Goal: Transaction & Acquisition: Purchase product/service

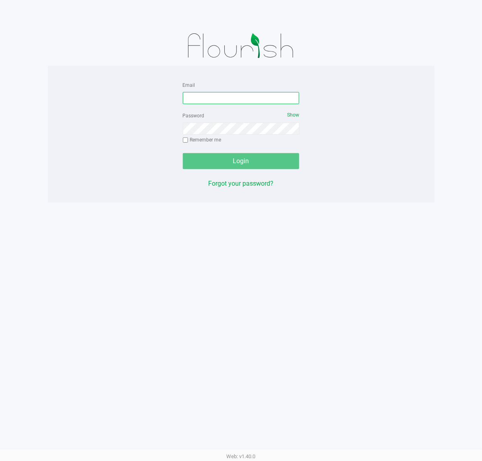
click at [215, 95] on input "Email" at bounding box center [241, 98] width 117 height 12
type input "[EMAIL_ADDRESS][DOMAIN_NAME]"
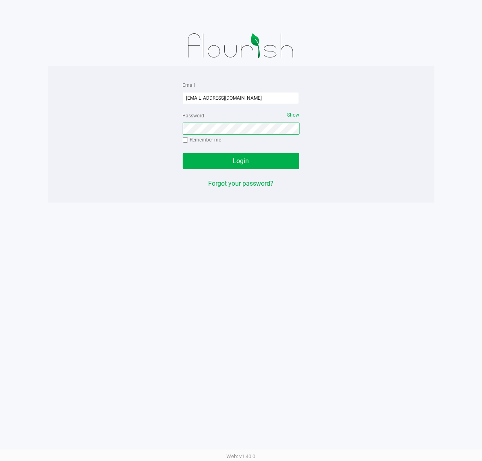
click at [183, 153] on button "Login" at bounding box center [241, 161] width 117 height 16
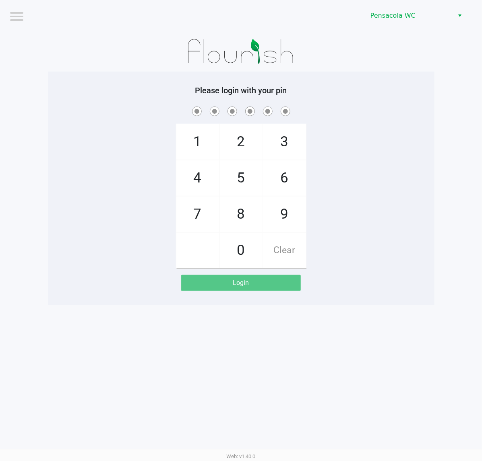
drag, startPoint x: 119, startPoint y: 67, endPoint x: 122, endPoint y: 62, distance: 6.3
click at [120, 66] on div at bounding box center [241, 51] width 386 height 40
checkbox input "true"
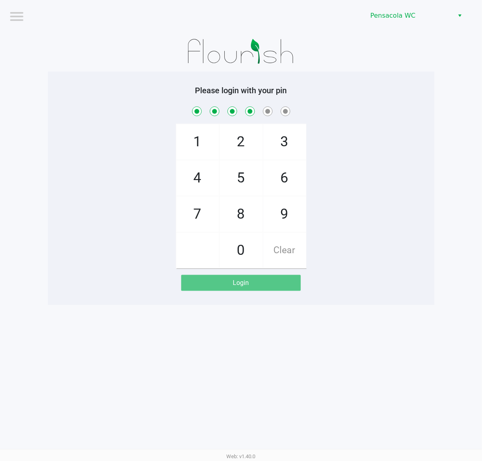
checkbox input "true"
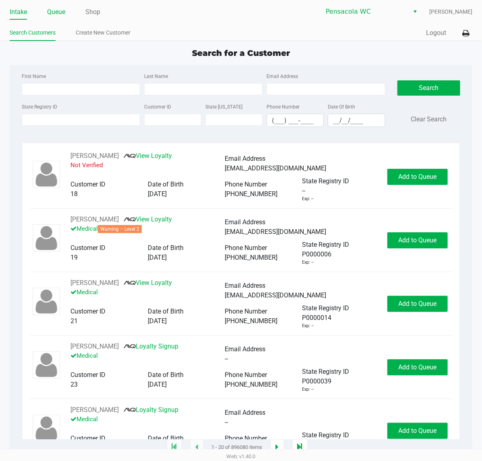
click at [59, 14] on link "Queue" at bounding box center [56, 11] width 18 height 11
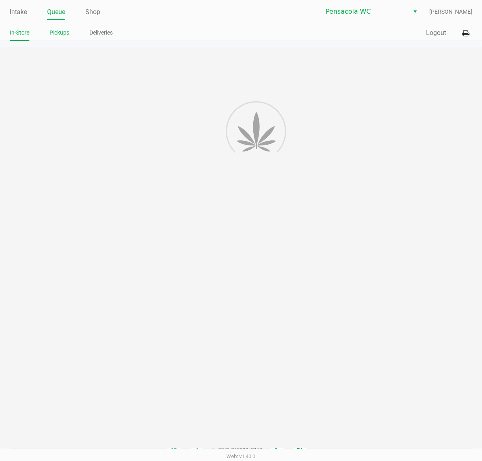
click at [67, 30] on link "Pickups" at bounding box center [59, 33] width 20 height 10
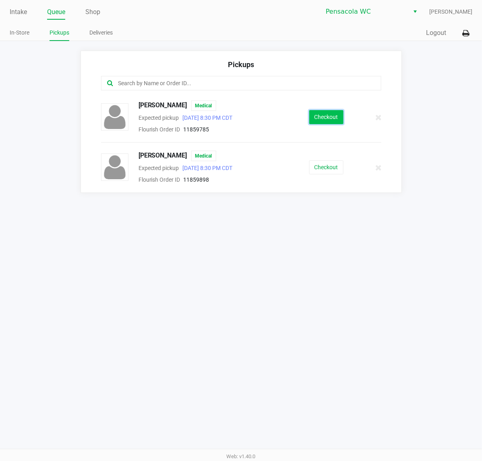
click at [315, 115] on button "Checkout" at bounding box center [326, 117] width 34 height 14
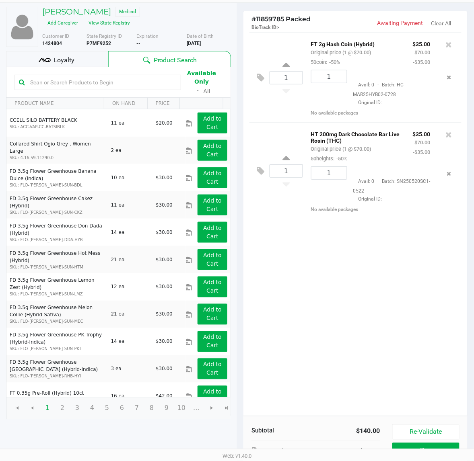
scroll to position [93, 0]
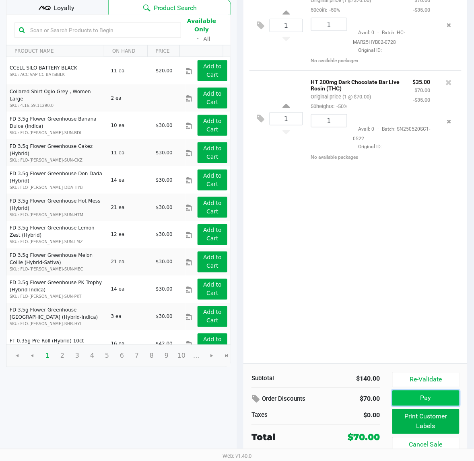
click at [397, 395] on button "Pay" at bounding box center [425, 398] width 67 height 15
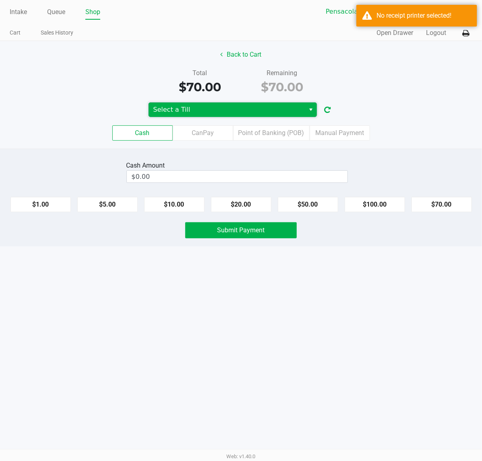
click at [210, 113] on span "Select a Till" at bounding box center [226, 110] width 147 height 10
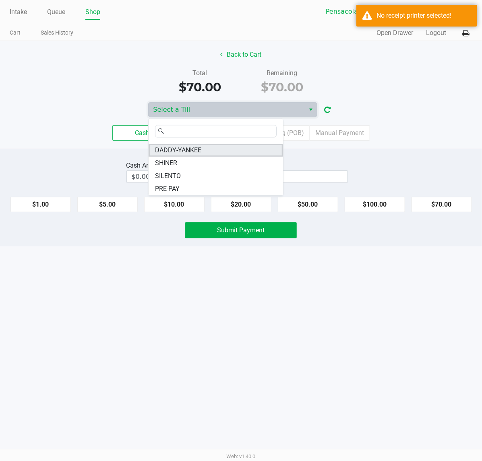
click at [214, 149] on li "DADDY-YANKEE" at bounding box center [215, 150] width 134 height 13
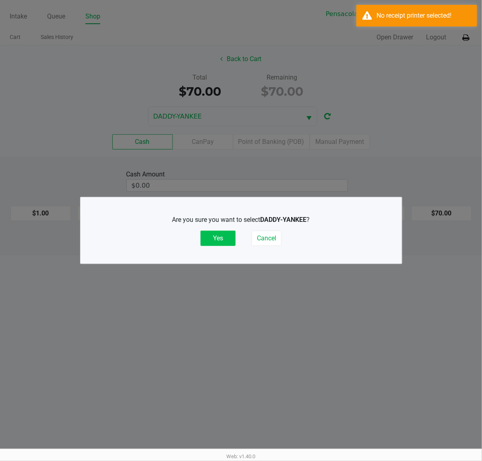
click at [229, 236] on button "Yes" at bounding box center [217, 238] width 35 height 15
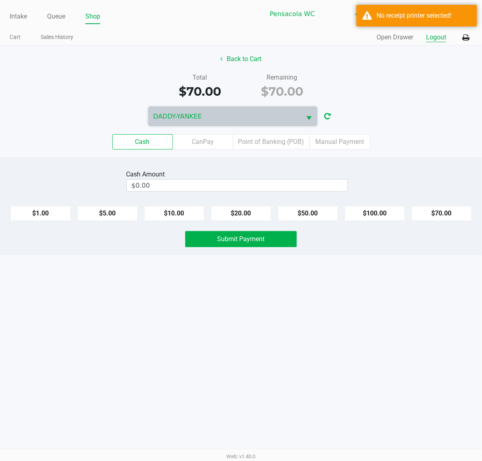
click at [440, 40] on button "Logout" at bounding box center [436, 38] width 20 height 10
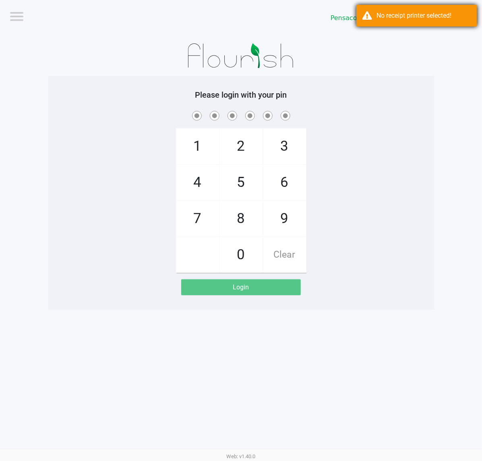
click at [426, 14] on div "No receipt printer selected!" at bounding box center [423, 16] width 95 height 10
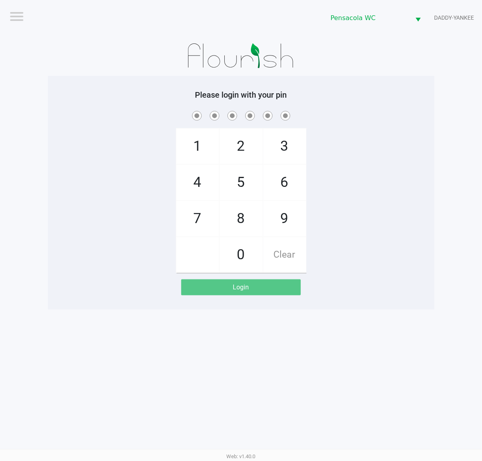
click at [428, 43] on div at bounding box center [241, 56] width 386 height 40
click at [407, 188] on div "1 4 7 2 5 8 0 3 6 9 Clear" at bounding box center [241, 191] width 386 height 164
checkbox input "true"
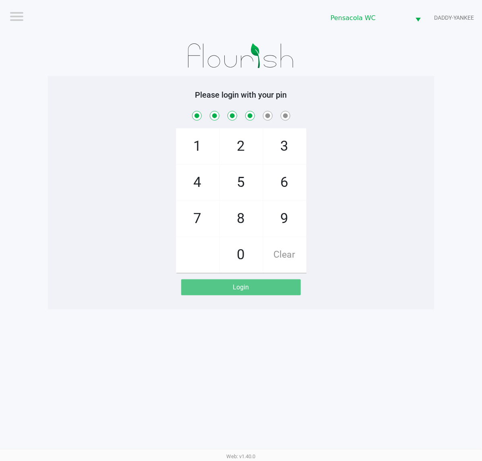
checkbox input "true"
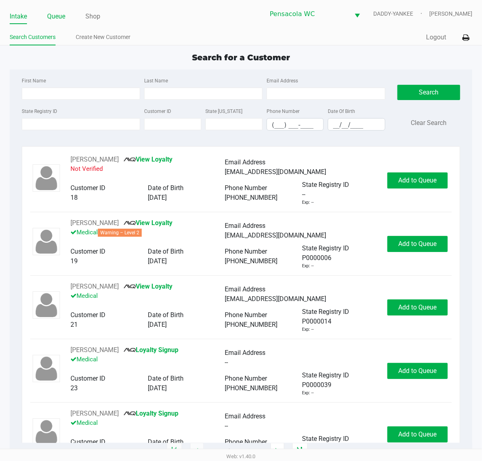
click at [58, 16] on link "Queue" at bounding box center [56, 16] width 18 height 11
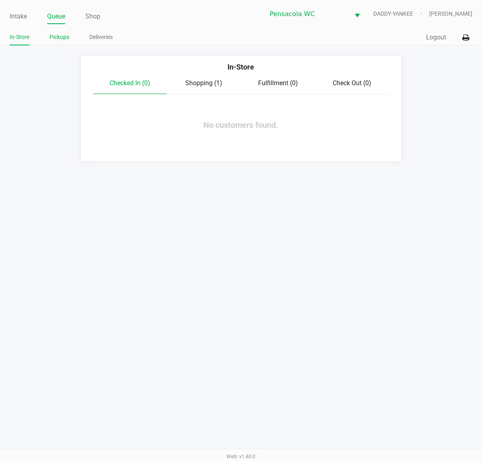
click at [63, 33] on link "Pickups" at bounding box center [59, 37] width 20 height 10
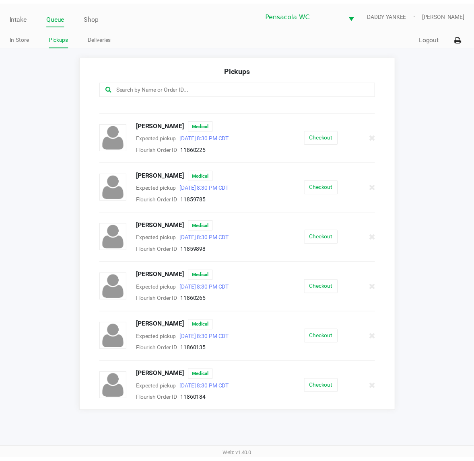
scroll to position [188, 0]
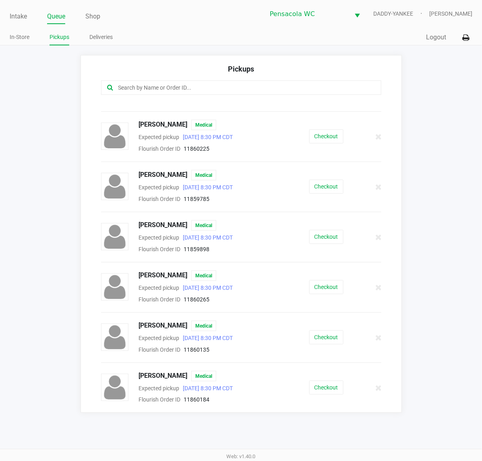
click at [314, 136] on button "Checkout" at bounding box center [326, 137] width 34 height 14
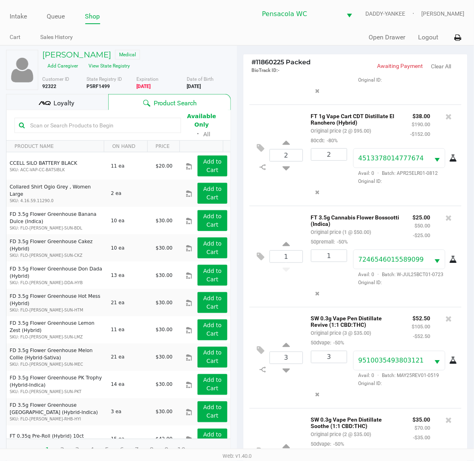
scroll to position [175, 0]
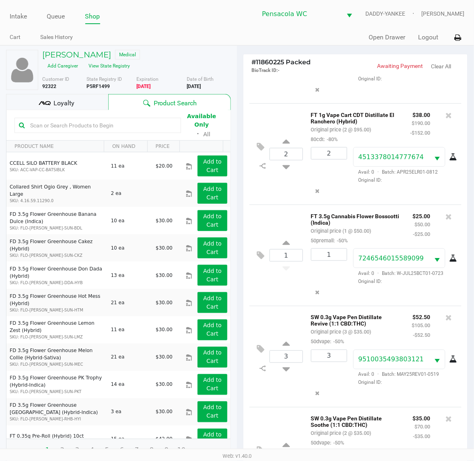
click at [91, 109] on div "Loyalty" at bounding box center [57, 102] width 102 height 16
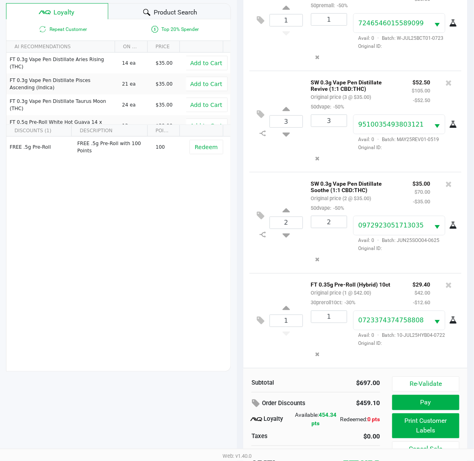
scroll to position [105, 0]
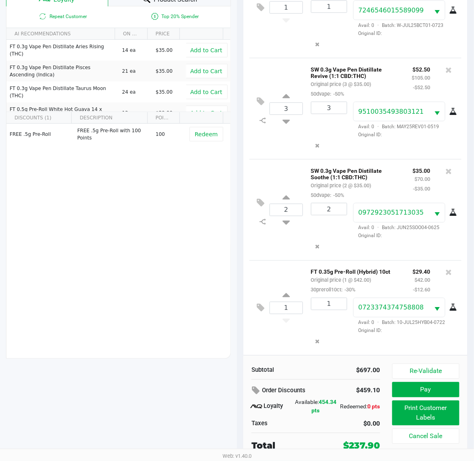
click at [418, 416] on button "Print Customer Labels" at bounding box center [425, 413] width 67 height 25
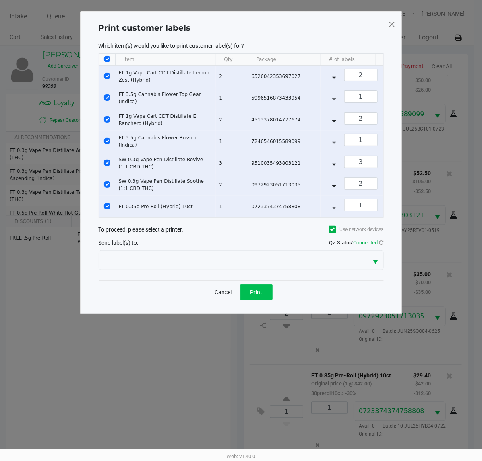
click at [266, 300] on button "Print" at bounding box center [256, 292] width 32 height 16
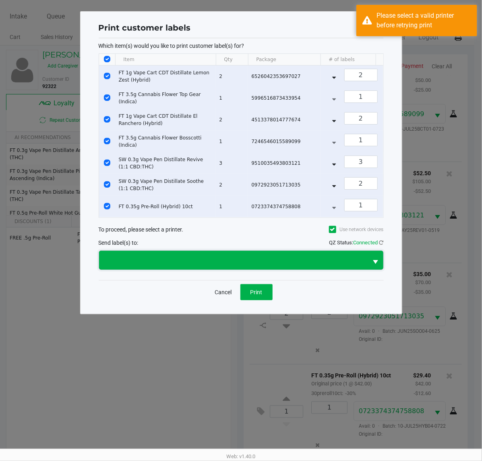
click at [181, 270] on kendo-dropdownlist at bounding box center [241, 261] width 285 height 20
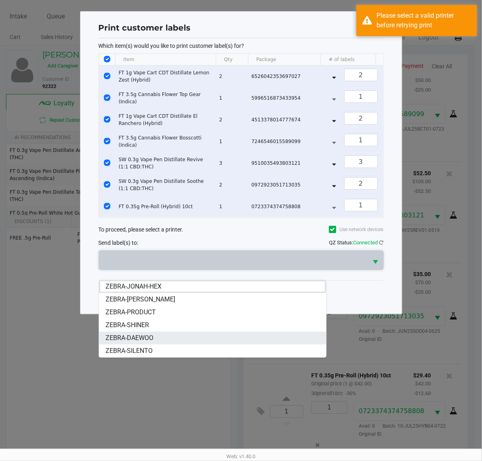
click at [168, 341] on li "ZEBRA-DAEWOO" at bounding box center [212, 338] width 227 height 13
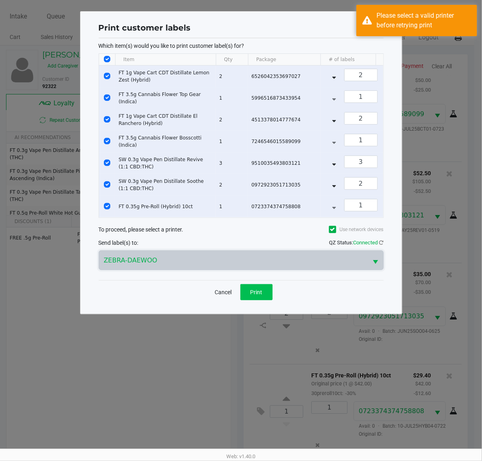
click at [266, 300] on button "Print" at bounding box center [256, 292] width 32 height 16
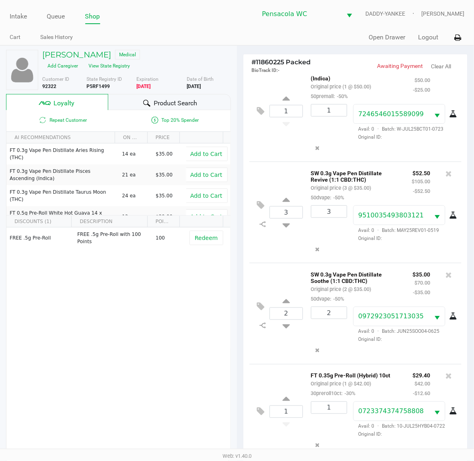
click at [171, 107] on span "Product Search" at bounding box center [175, 104] width 43 height 10
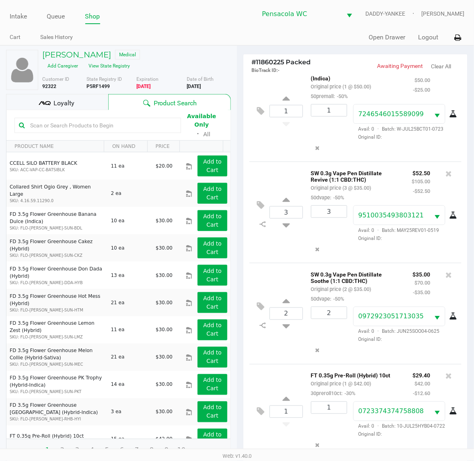
click at [107, 123] on input "text" at bounding box center [102, 125] width 150 height 12
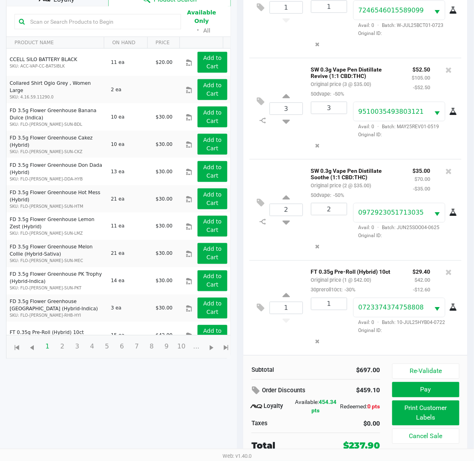
scroll to position [103, 0]
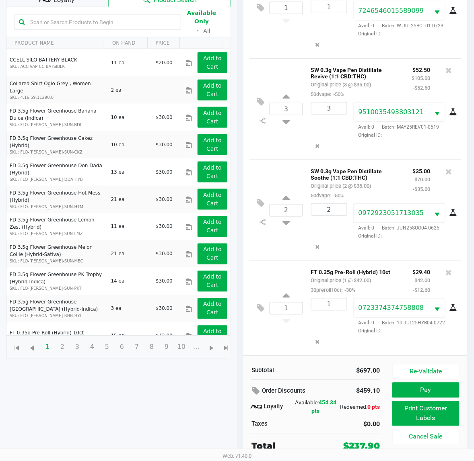
click at [137, 19] on input "text" at bounding box center [102, 22] width 150 height 12
type input "amn"
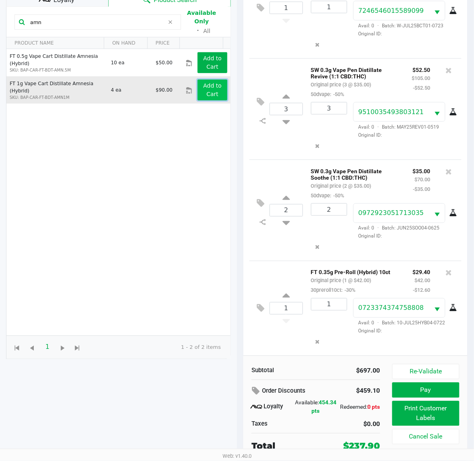
click at [203, 86] on app-button-loader "Add to Cart" at bounding box center [212, 89] width 19 height 15
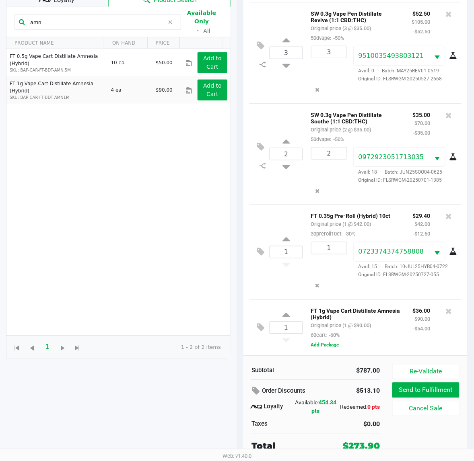
scroll to position [105, 0]
click at [258, 329] on icon at bounding box center [261, 327] width 8 height 9
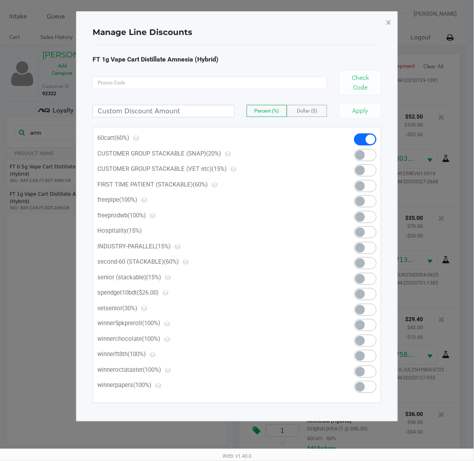
scroll to position [0, 0]
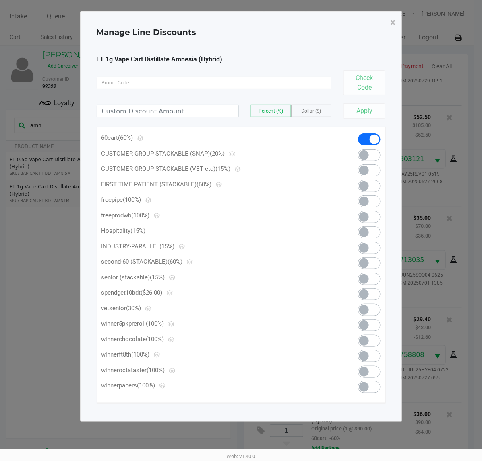
click at [366, 292] on span at bounding box center [364, 295] width 10 height 10
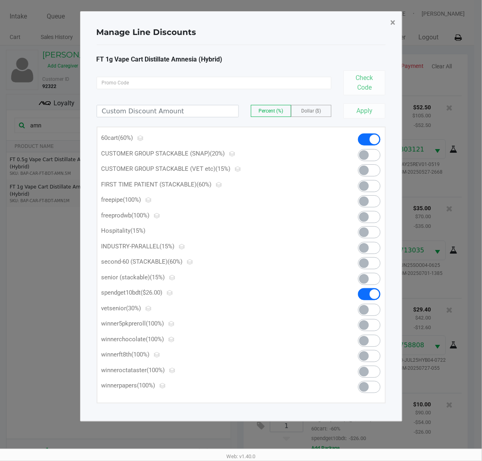
click at [393, 21] on span "×" at bounding box center [392, 22] width 5 height 11
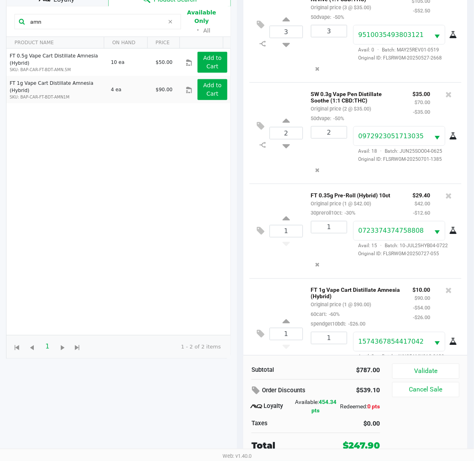
scroll to position [441, 0]
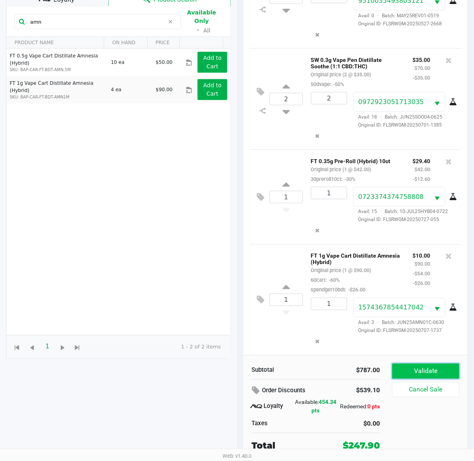
click at [437, 372] on button "Validate" at bounding box center [425, 371] width 67 height 15
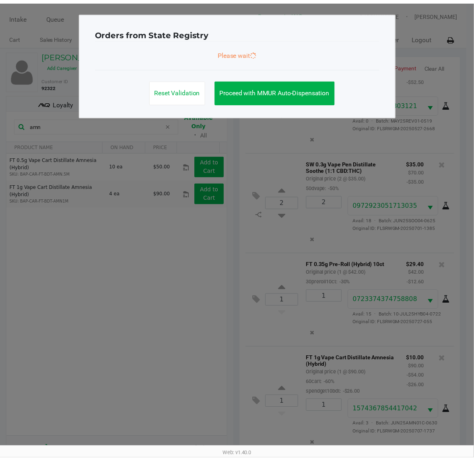
scroll to position [451, 0]
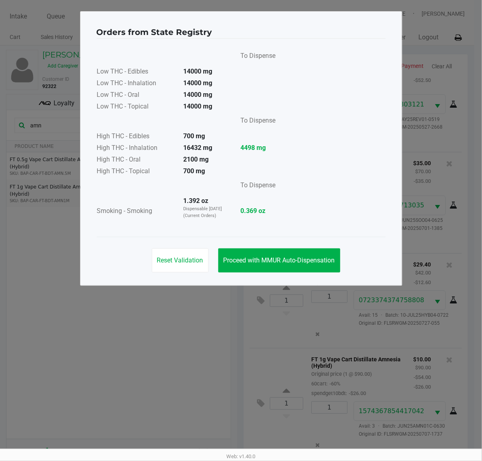
click at [286, 259] on span "Proceed with MMUR Auto-Dispensation" at bounding box center [278, 261] width 111 height 8
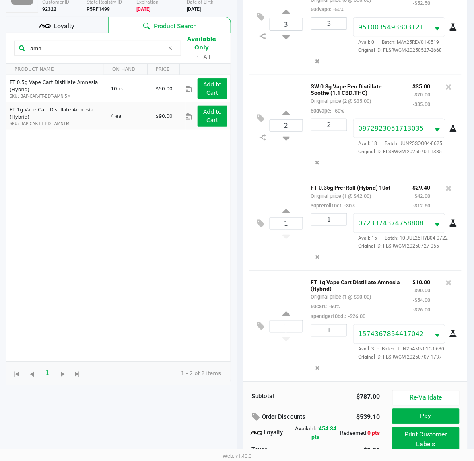
scroll to position [105, 0]
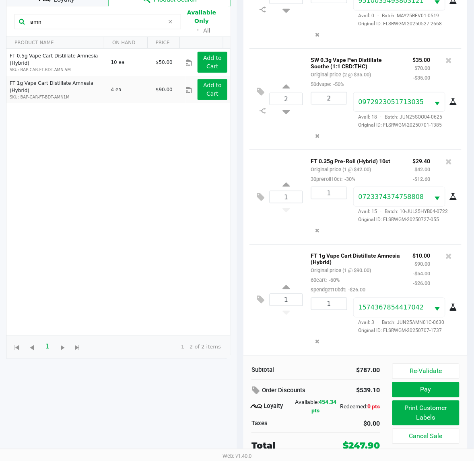
click at [415, 415] on button "Print Customer Labels" at bounding box center [425, 413] width 67 height 25
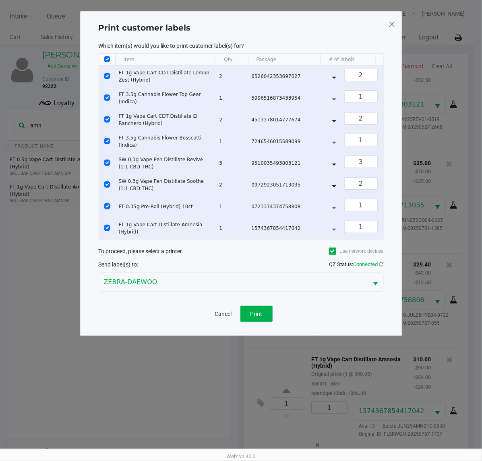
click at [107, 59] on input "Select All Rows" at bounding box center [107, 59] width 6 height 6
checkbox input "false"
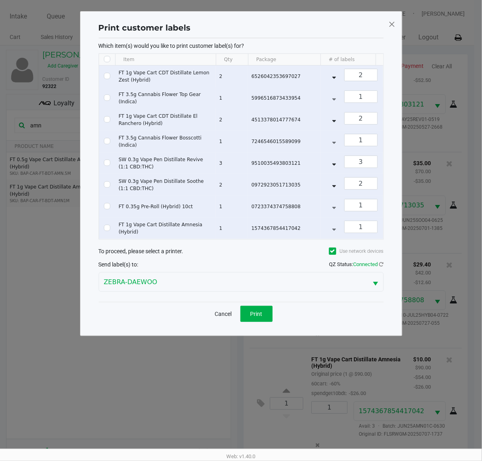
checkbox input "false"
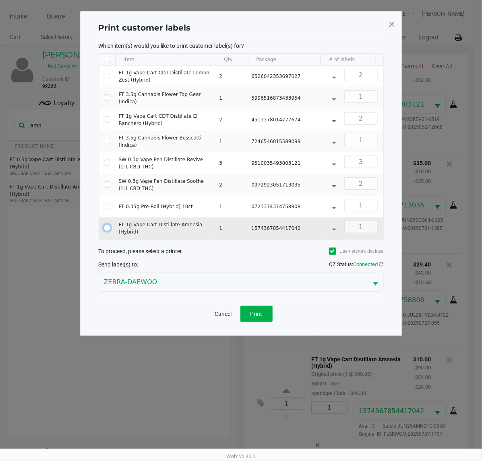
click at [107, 230] on input "Select Row" at bounding box center [107, 228] width 6 height 6
checkbox input "true"
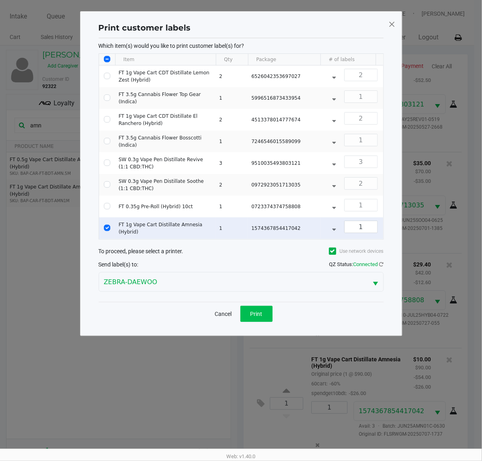
click at [262, 317] on span "Print" at bounding box center [256, 314] width 12 height 6
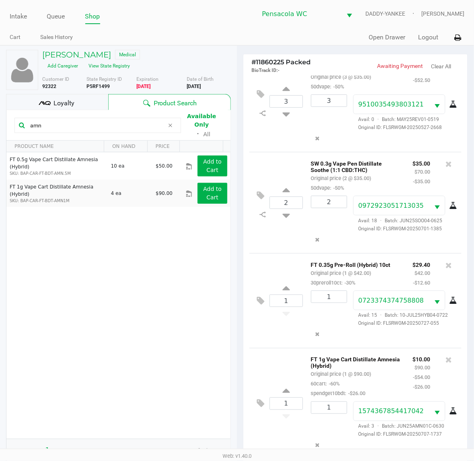
scroll to position [105, 0]
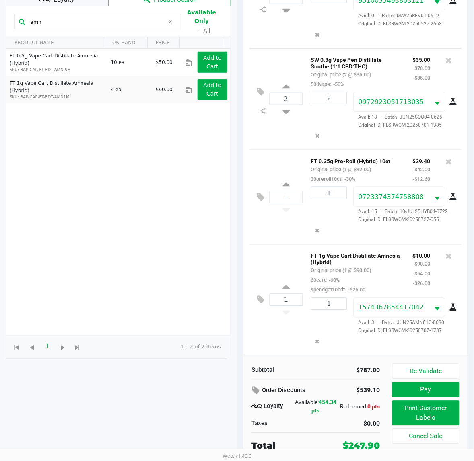
click at [430, 388] on button "Pay" at bounding box center [425, 390] width 67 height 15
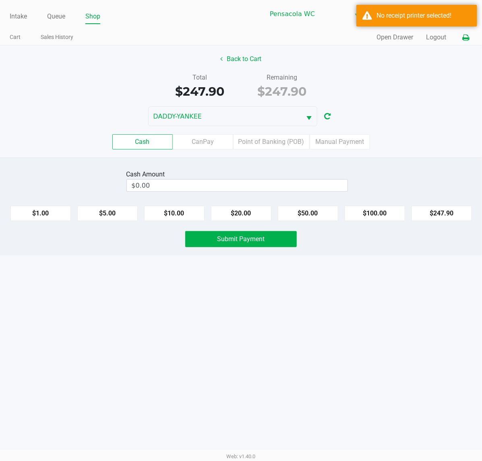
click at [467, 40] on icon at bounding box center [465, 38] width 7 height 6
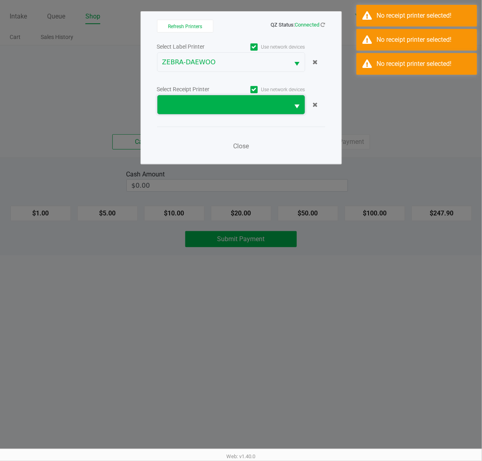
click at [232, 107] on span at bounding box center [223, 105] width 122 height 10
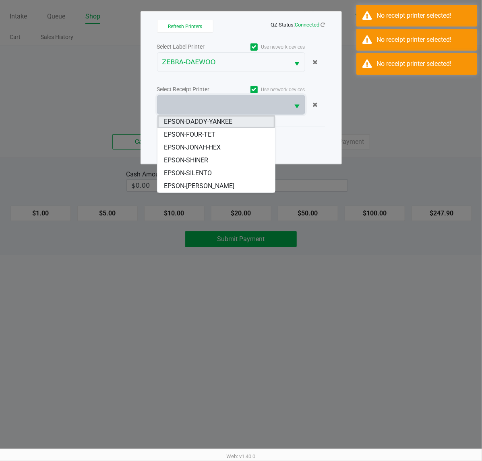
click at [241, 125] on li "EPSON-DADDY-YANKEE" at bounding box center [215, 121] width 117 height 13
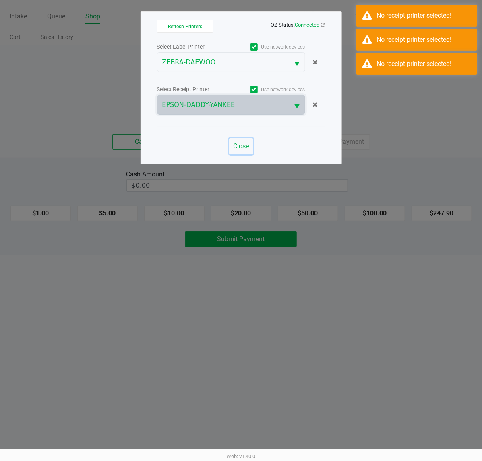
click at [244, 147] on span "Close" at bounding box center [241, 146] width 16 height 8
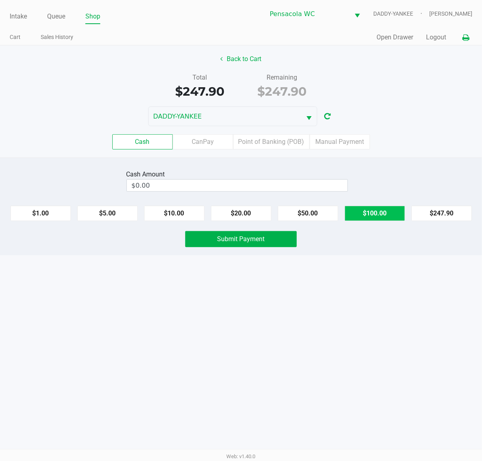
click at [383, 218] on button "$100.00" at bounding box center [374, 213] width 60 height 15
click at [383, 215] on button "$100.00" at bounding box center [374, 213] width 60 height 15
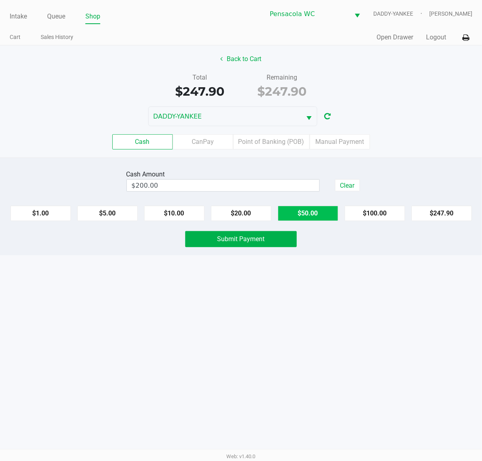
click at [309, 218] on button "$50.00" at bounding box center [308, 213] width 60 height 15
type input "$250.00"
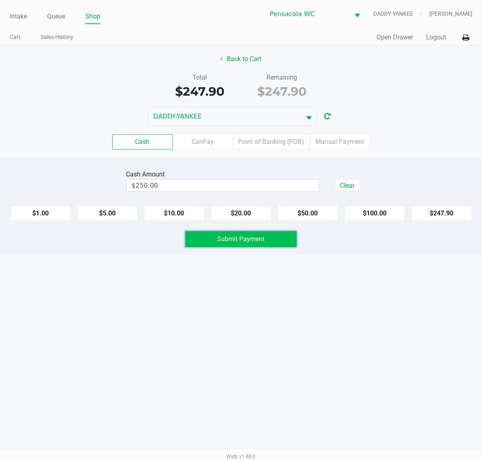
click at [239, 241] on span "Submit Payment" at bounding box center [240, 239] width 47 height 8
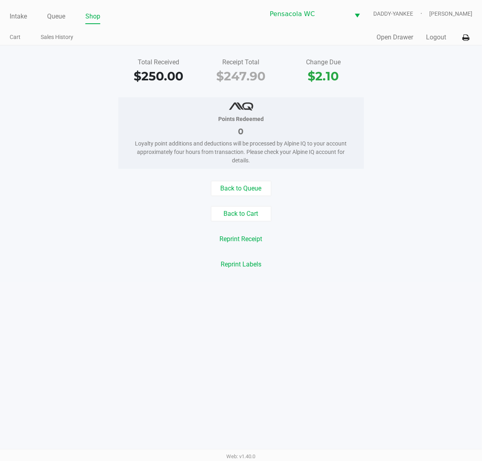
click at [442, 83] on div "Total Received $250.00 Receipt Total $247.90 Change Due $2.10" at bounding box center [241, 72] width 494 height 28
click at [19, 20] on link "Intake" at bounding box center [18, 16] width 17 height 11
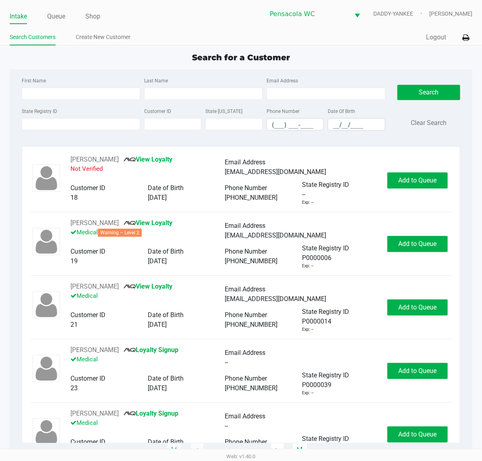
click at [352, 33] on div "Quick Sale Logout" at bounding box center [356, 37] width 231 height 15
click at [60, 13] on link "Queue" at bounding box center [56, 16] width 18 height 11
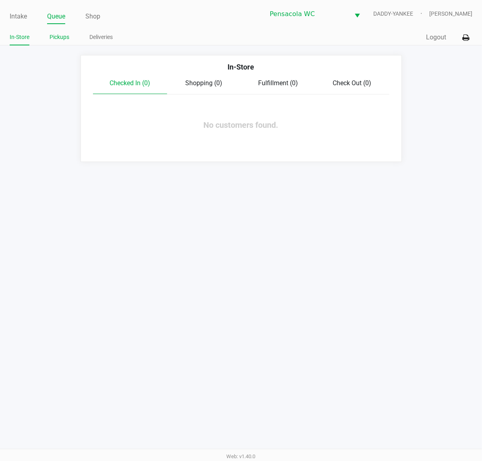
click at [63, 39] on link "Pickups" at bounding box center [59, 37] width 20 height 10
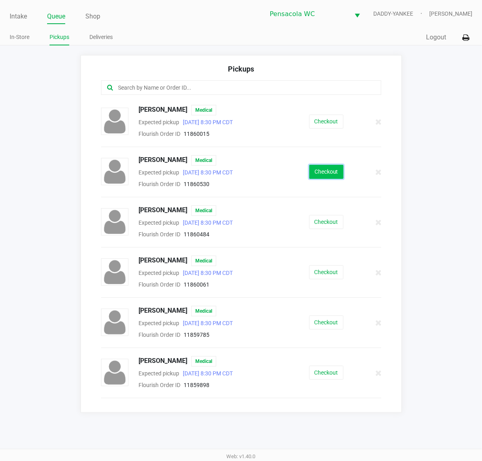
click at [331, 176] on button "Checkout" at bounding box center [326, 172] width 34 height 14
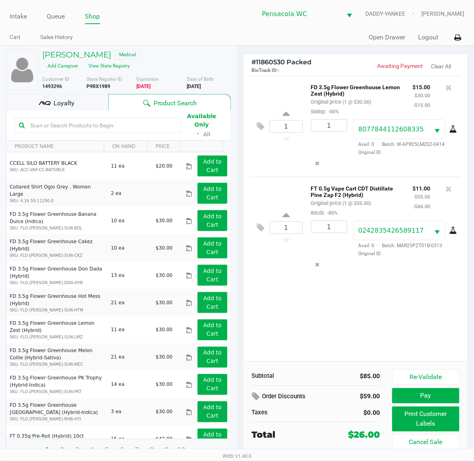
click at [69, 102] on span "Loyalty" at bounding box center [64, 104] width 21 height 10
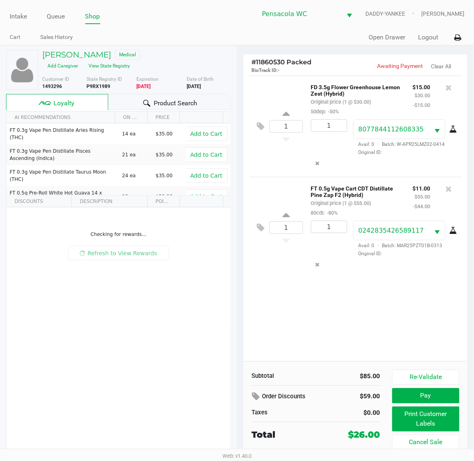
scroll to position [6, 0]
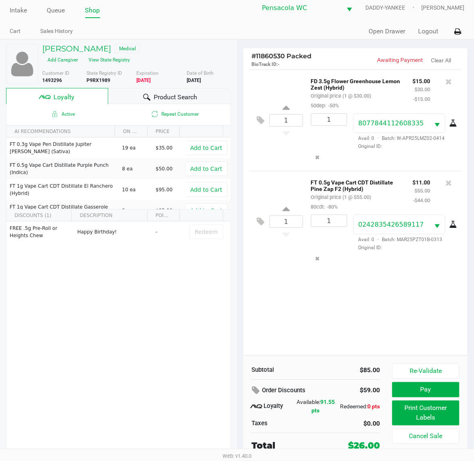
click at [431, 418] on button "Print Customer Labels" at bounding box center [425, 413] width 67 height 25
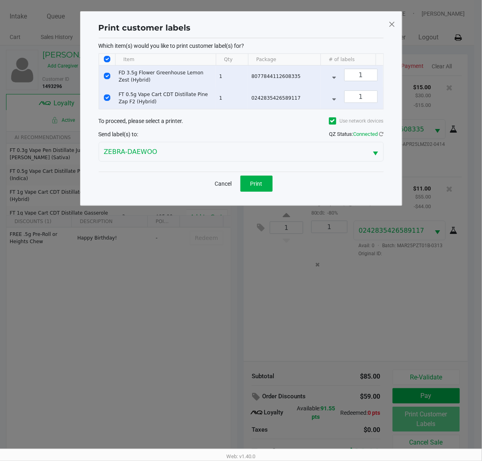
click at [259, 187] on span "Print" at bounding box center [256, 184] width 12 height 6
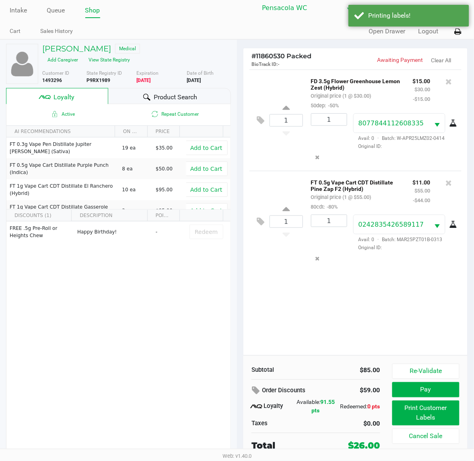
scroll to position [6, 0]
click at [426, 391] on button "Pay" at bounding box center [425, 390] width 67 height 15
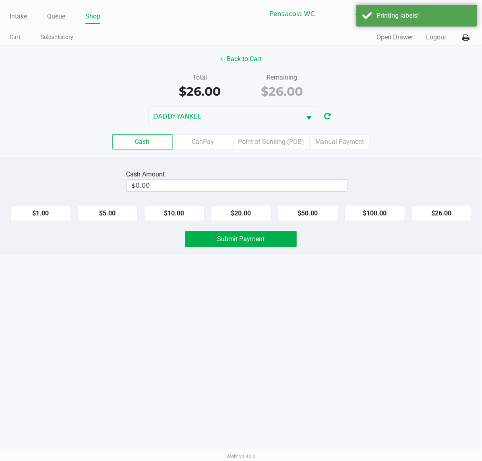
click at [272, 135] on label "Point of Banking (POB)" at bounding box center [271, 141] width 76 height 15
click at [0, 0] on 7 "Point of Banking (POB)" at bounding box center [0, 0] width 0 height 0
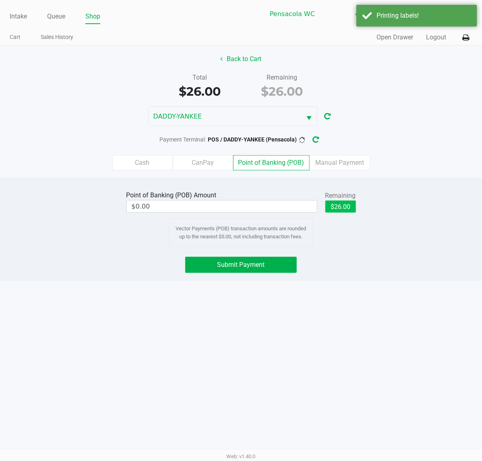
click at [348, 202] on button "$26.00" at bounding box center [340, 207] width 31 height 12
type input "$26.00"
click at [263, 258] on button "Submit Payment" at bounding box center [240, 265] width 111 height 16
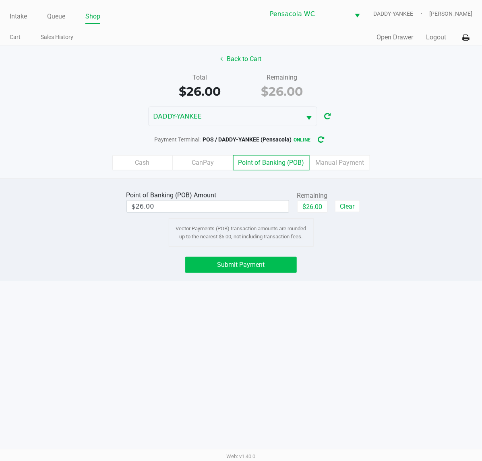
click at [245, 265] on span "Submit Payment" at bounding box center [240, 265] width 47 height 8
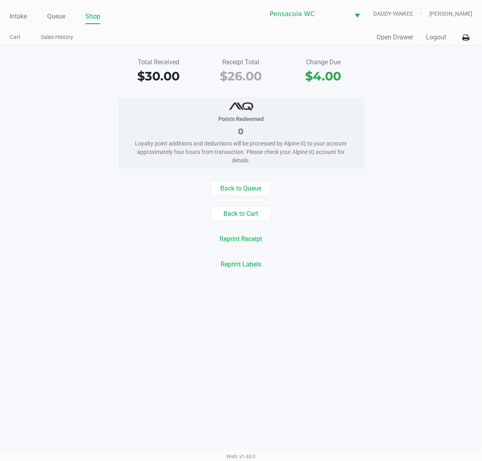
click at [393, 35] on button "Open Drawer" at bounding box center [394, 38] width 37 height 10
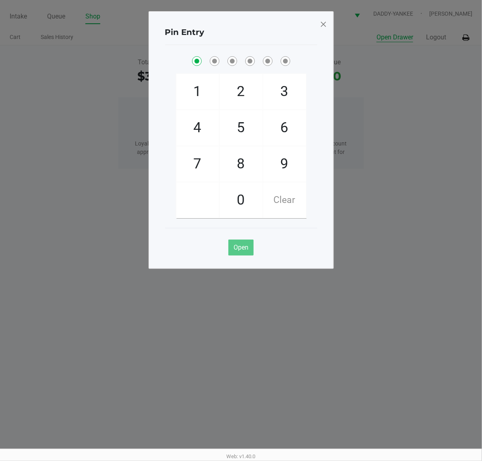
checkbox input "true"
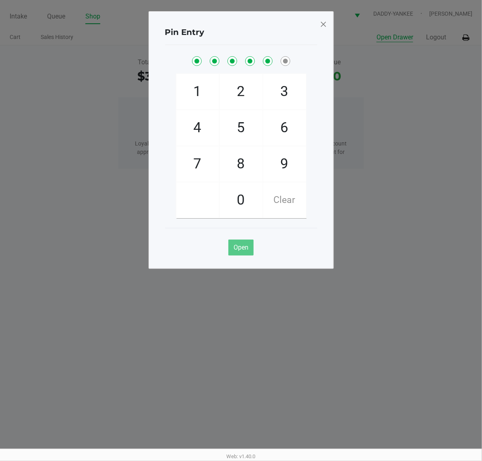
click at [376, 33] on button "Open Drawer" at bounding box center [394, 38] width 37 height 10
checkbox input "true"
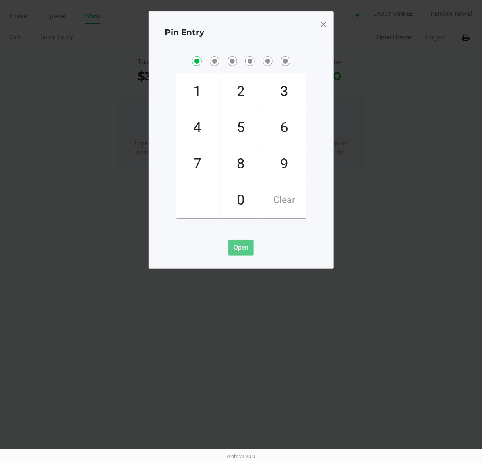
click at [320, 27] on span at bounding box center [322, 24] width 7 height 13
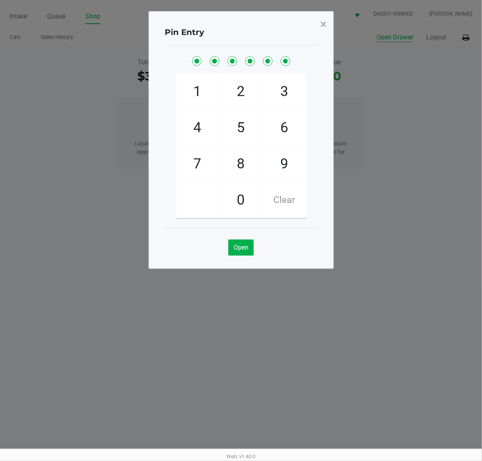
click at [323, 10] on ngb-modal-window "Pin Entry 1 4 7 2 5 8 0 3 6 9 Clear Open" at bounding box center [241, 230] width 482 height 461
click at [436, 43] on ngb-modal-window "Pin Entry 1 4 7 2 5 8 0 3 6 9 Clear Open" at bounding box center [241, 230] width 482 height 461
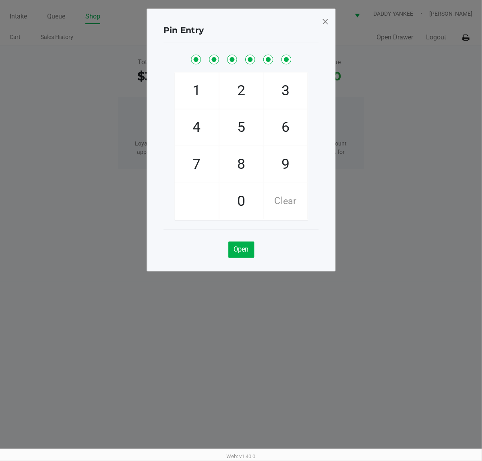
click at [323, 25] on span at bounding box center [324, 21] width 7 height 13
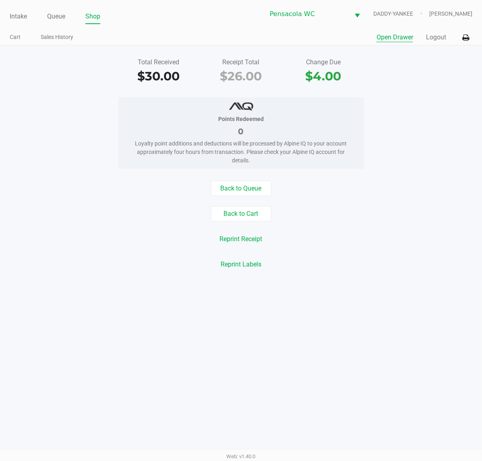
click at [430, 37] on button "Logout" at bounding box center [436, 38] width 20 height 10
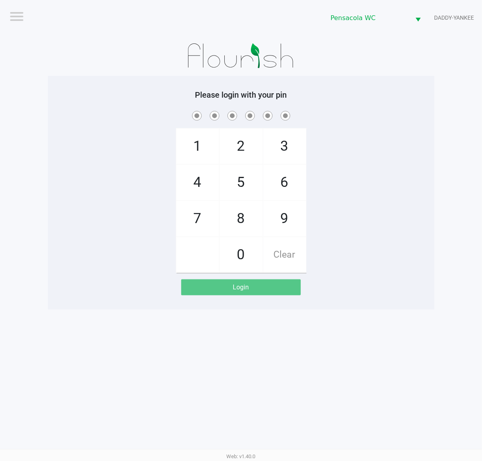
click at [107, 348] on div "Logout Pensacola WC DADDY-YANKEE Please login with your pin 1 4 7 2 5 8 0 3 6 9…" at bounding box center [241, 230] width 482 height 461
checkbox input "true"
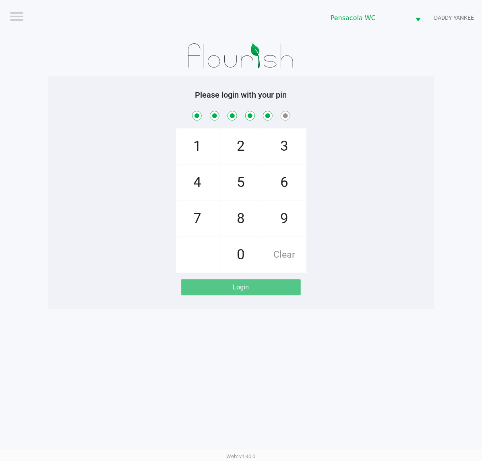
checkbox input "true"
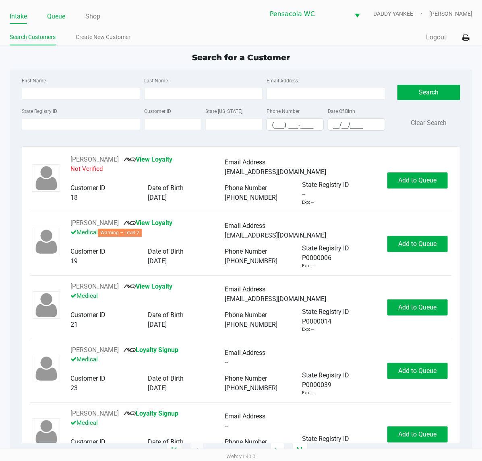
click at [54, 19] on link "Queue" at bounding box center [56, 16] width 18 height 11
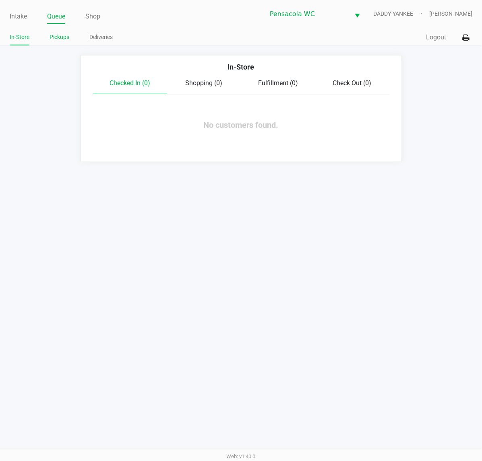
click at [57, 35] on link "Pickups" at bounding box center [59, 37] width 20 height 10
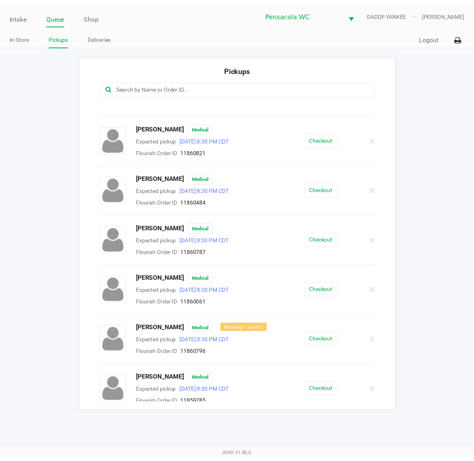
scroll to position [50, 0]
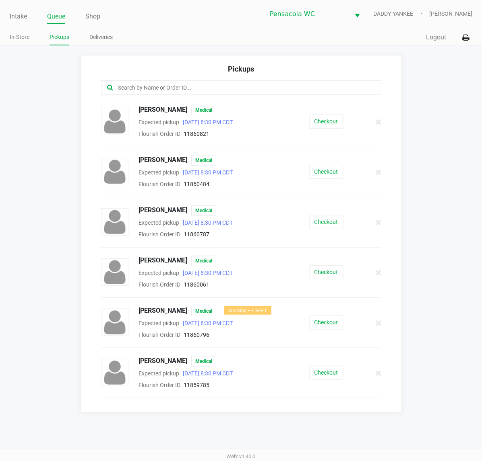
click at [311, 234] on div "[PERSON_NAME] Medical Expected pickup [DATE] 8:30 PM CDT Flourish Order ID 1186…" at bounding box center [241, 223] width 292 height 34
click at [316, 227] on button "Checkout" at bounding box center [326, 222] width 34 height 14
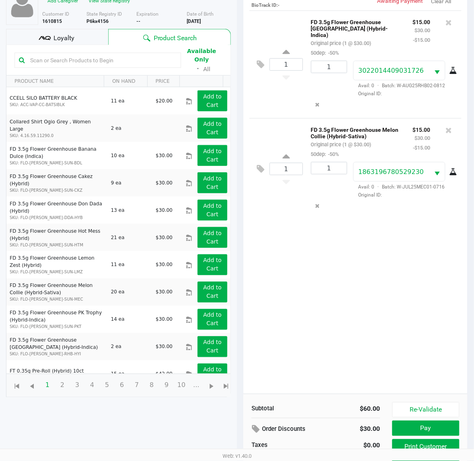
scroll to position [97, 0]
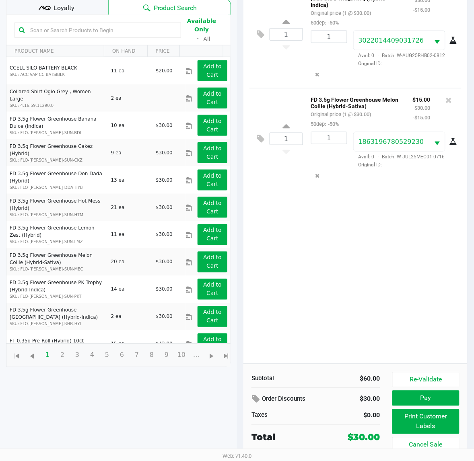
click at [72, 13] on div "Loyalty" at bounding box center [57, 7] width 102 height 16
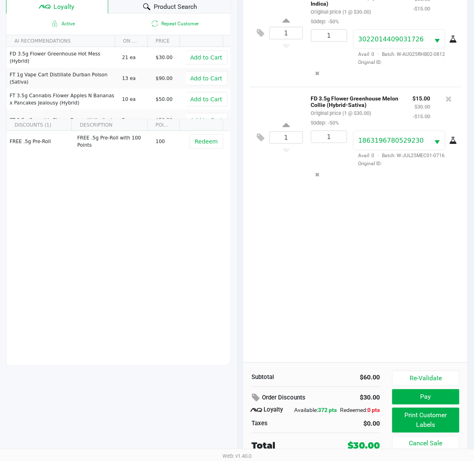
scroll to position [105, 0]
click at [440, 417] on button "Print Customer Labels" at bounding box center [425, 420] width 67 height 25
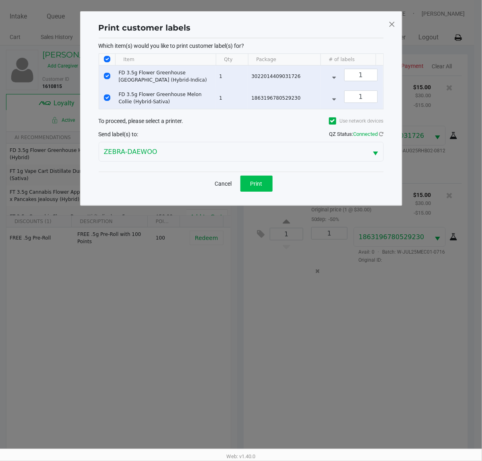
click at [263, 190] on button "Print" at bounding box center [256, 184] width 32 height 16
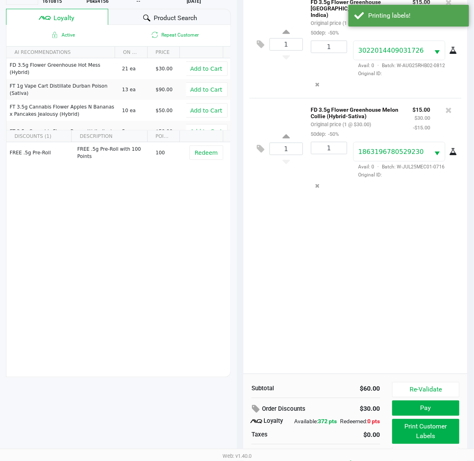
scroll to position [105, 0]
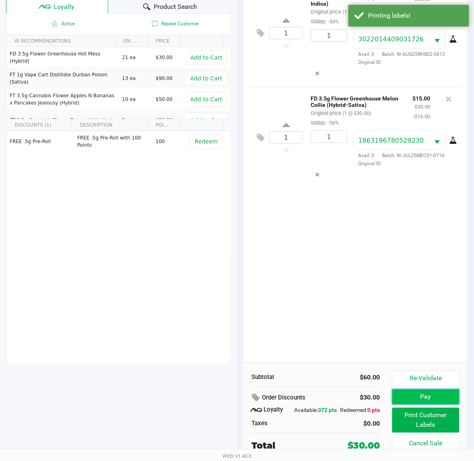
click at [419, 396] on button "Pay" at bounding box center [425, 397] width 67 height 15
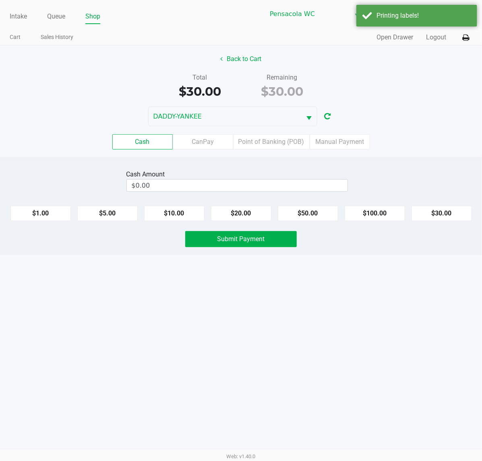
click at [250, 208] on button "$20.00" at bounding box center [241, 213] width 60 height 15
click at [247, 210] on button "$20.00" at bounding box center [241, 213] width 60 height 15
type input "$40.00"
click at [240, 240] on span "Submit Payment" at bounding box center [240, 239] width 47 height 8
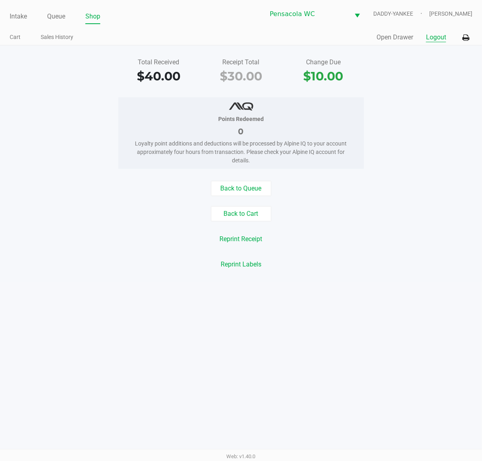
click at [437, 35] on button "Logout" at bounding box center [436, 38] width 20 height 10
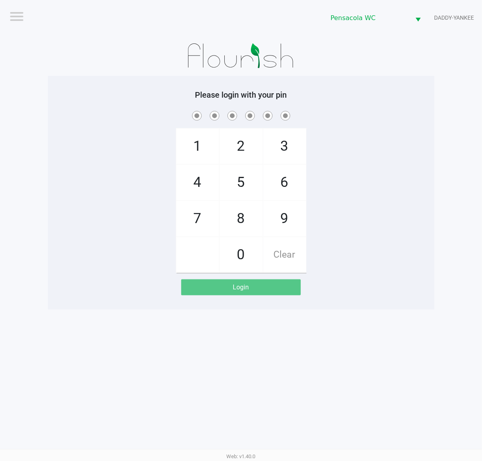
click at [368, 300] on div "Please login with your pin 1 4 7 2 5 8 0 3 6 9 Clear Login" at bounding box center [241, 193] width 386 height 234
click at [292, 368] on div "Logout Pensacola WC DADDY-YANKEE Please login with your pin 1 4 7 2 5 8 0 3 6 9…" at bounding box center [241, 230] width 482 height 461
checkbox input "true"
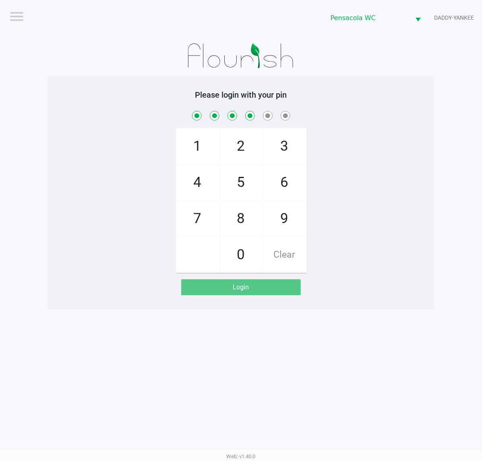
checkbox input "true"
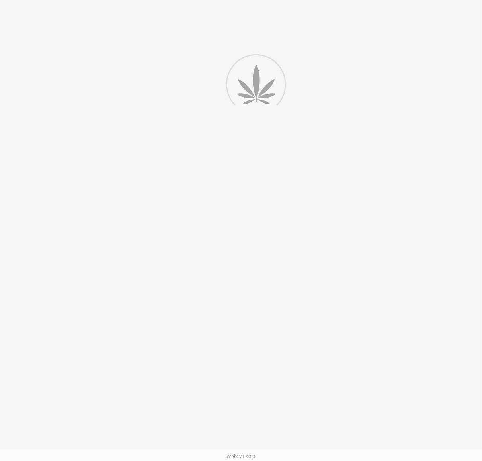
click at [413, 328] on div "Logout Pensacola WC DADDY-YANKEE Please login with your pin 1 4 7 2 5 8 0 3 6 9…" at bounding box center [241, 230] width 482 height 461
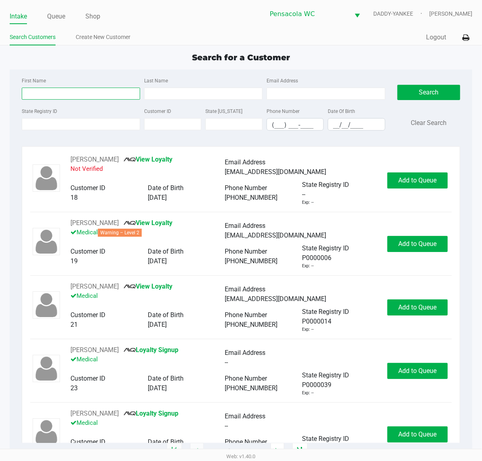
click at [62, 93] on input "First Name" at bounding box center [81, 94] width 118 height 12
type input "[PERSON_NAME]"
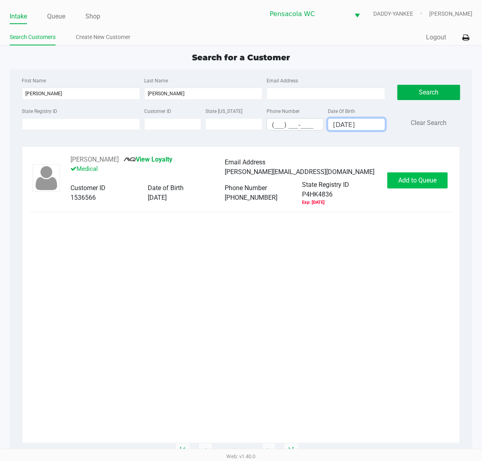
type input "[DATE]"
click at [421, 182] on span "Add to Queue" at bounding box center [417, 181] width 38 height 8
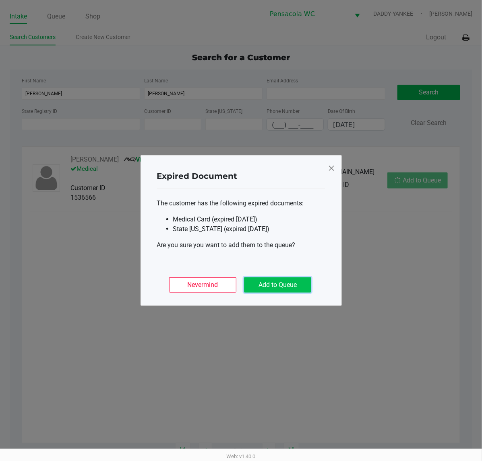
click at [254, 283] on button "Add to Queue" at bounding box center [277, 285] width 67 height 15
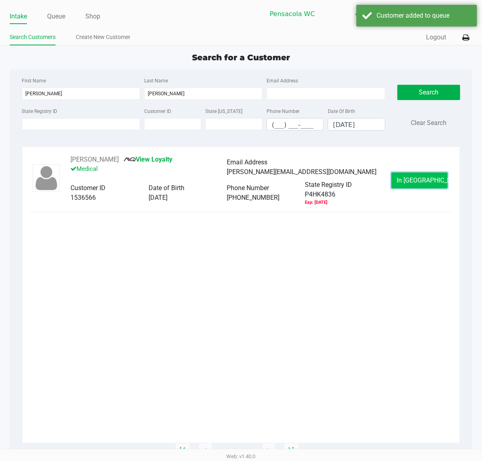
click at [435, 183] on button "In [GEOGRAPHIC_DATA]" at bounding box center [419, 181] width 56 height 16
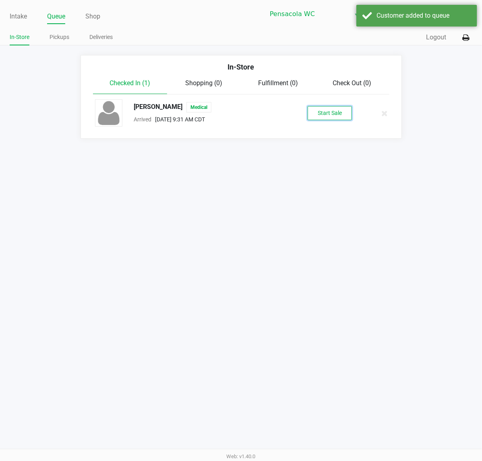
click at [314, 118] on button "Start Sale" at bounding box center [329, 113] width 44 height 14
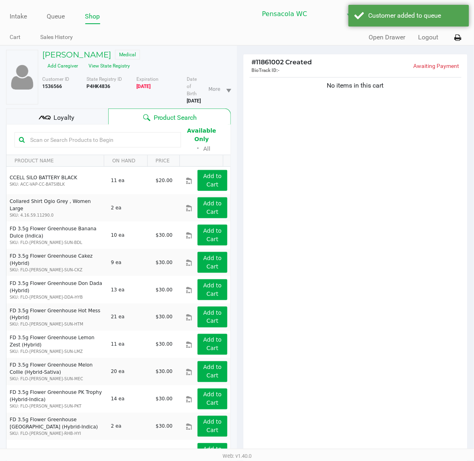
click at [82, 121] on div "Loyalty" at bounding box center [57, 117] width 102 height 16
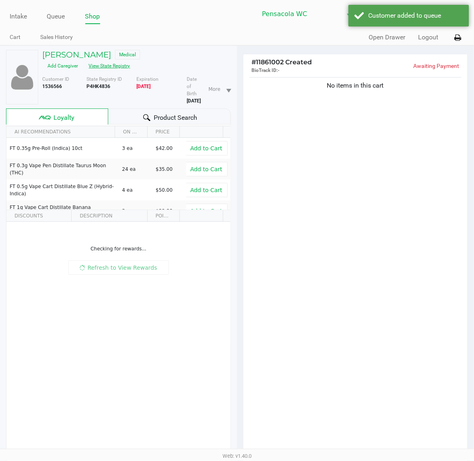
click at [113, 67] on button "View State Registry" at bounding box center [107, 66] width 47 height 13
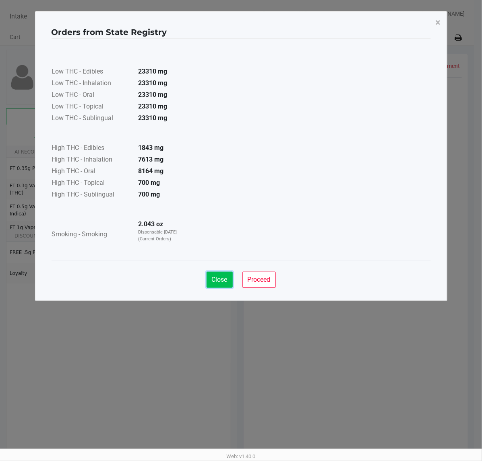
click at [214, 274] on button "Close" at bounding box center [219, 280] width 26 height 16
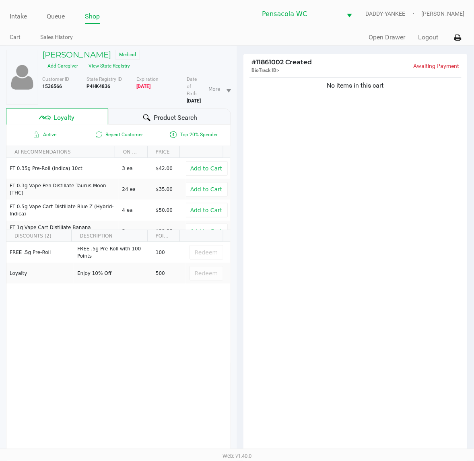
click at [177, 109] on div "Product Search" at bounding box center [169, 117] width 123 height 16
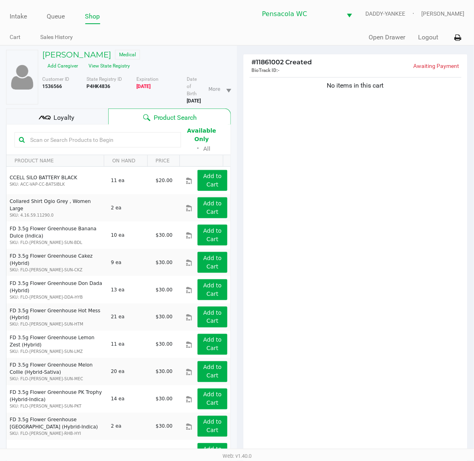
click at [121, 138] on input "text" at bounding box center [102, 140] width 150 height 12
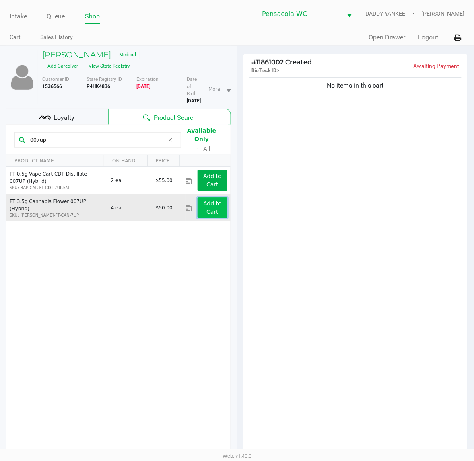
click at [205, 200] on app-button-loader "Add to Cart" at bounding box center [212, 207] width 19 height 15
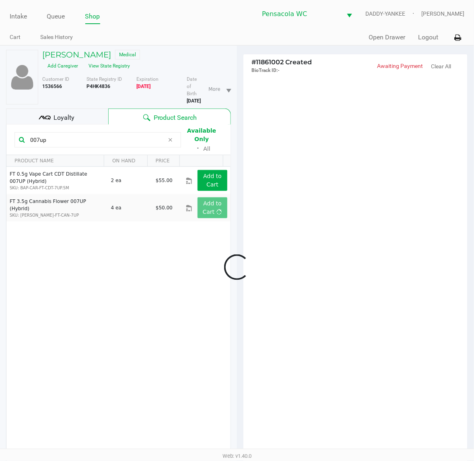
click at [100, 135] on div at bounding box center [237, 268] width 474 height 364
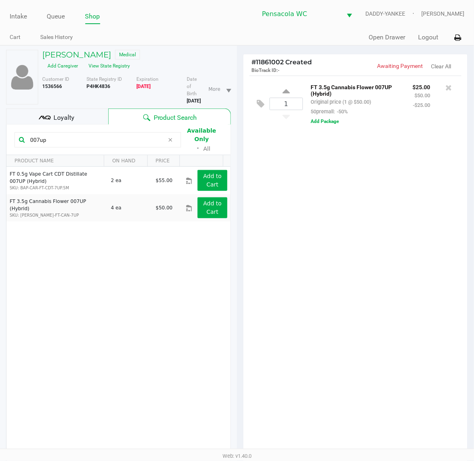
drag, startPoint x: 93, startPoint y: 136, endPoint x: 3, endPoint y: 117, distance: 92.1
click at [0, 138] on html "Intake Queue Shop Pensacola WC DADDY-YANKEE [PERSON_NAME] Cart Sales History Qu…" at bounding box center [237, 230] width 474 height 461
type input "t17"
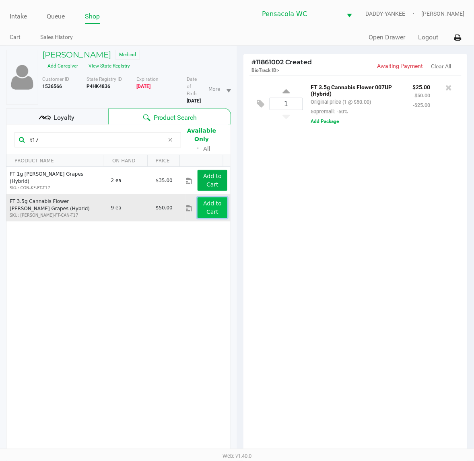
click at [206, 202] on button "Add to Cart" at bounding box center [213, 208] width 30 height 21
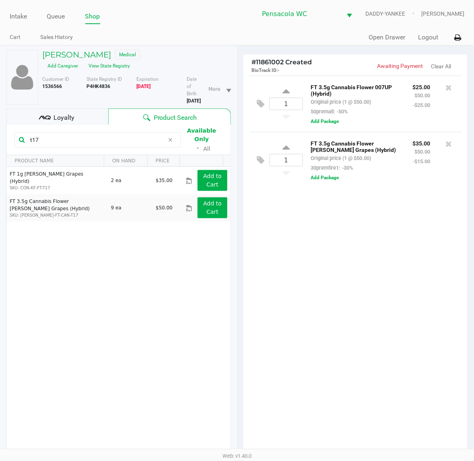
click at [172, 137] on icon at bounding box center [170, 140] width 5 height 6
click at [156, 136] on input "text" at bounding box center [102, 140] width 150 height 12
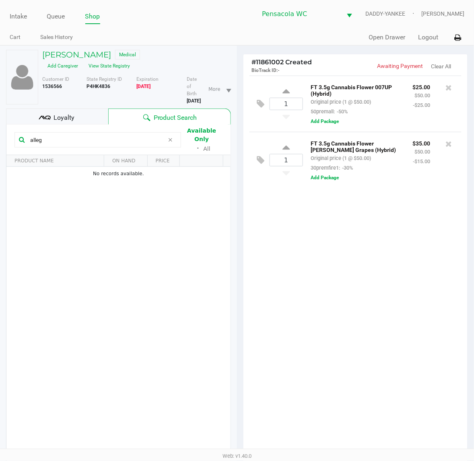
type input "alleg"
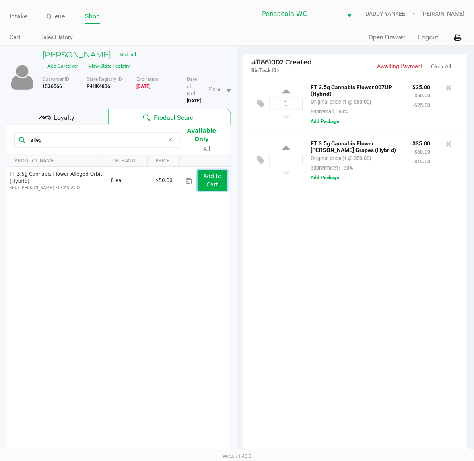
drag, startPoint x: 220, startPoint y: 182, endPoint x: 212, endPoint y: 180, distance: 7.8
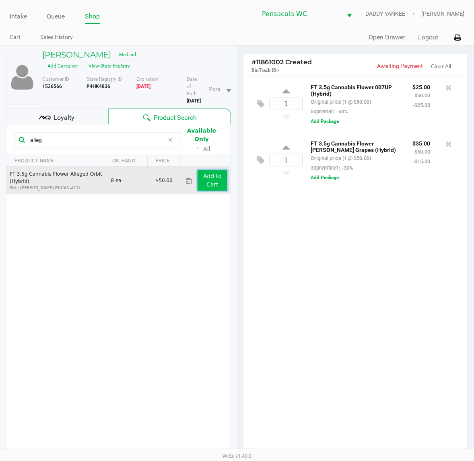
click at [212, 180] on button "Add to Cart" at bounding box center [213, 180] width 30 height 21
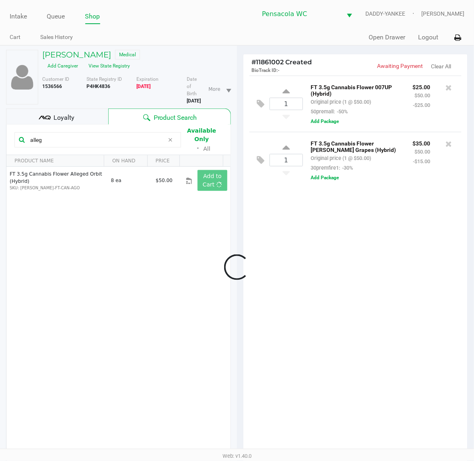
click at [146, 145] on div at bounding box center [237, 268] width 474 height 364
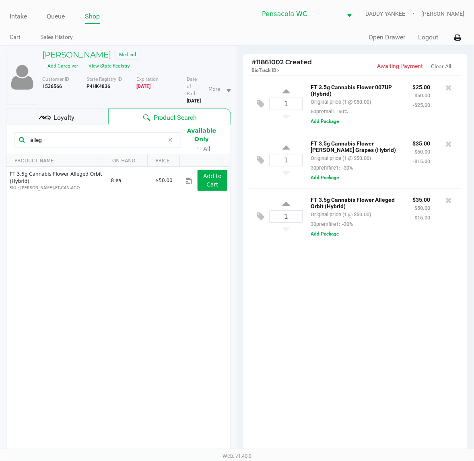
click at [169, 137] on icon at bounding box center [170, 140] width 5 height 6
click at [150, 135] on input "text" at bounding box center [102, 140] width 150 height 12
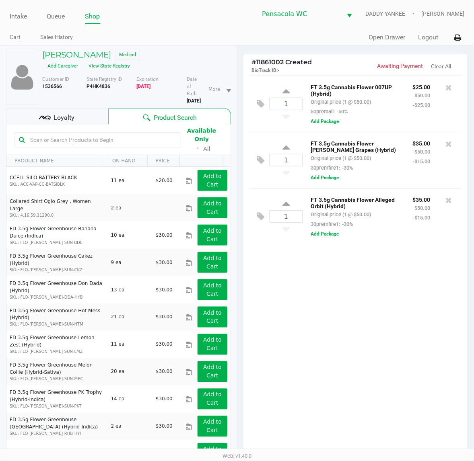
type input "h"
type input "coin"
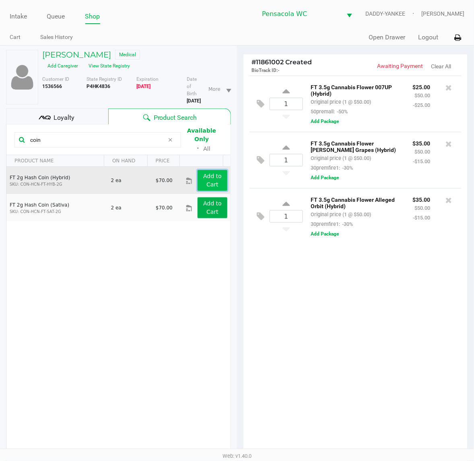
click at [198, 177] on button "Add to Cart" at bounding box center [213, 180] width 30 height 21
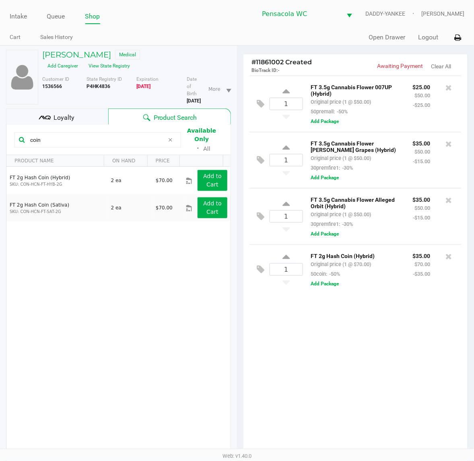
click at [169, 137] on icon at bounding box center [170, 140] width 5 height 6
click at [85, 115] on div "Loyalty" at bounding box center [57, 117] width 102 height 16
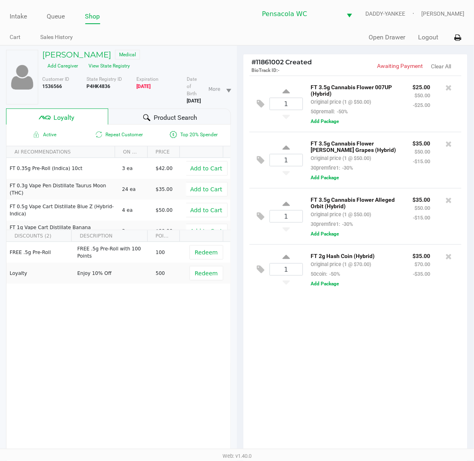
click at [134, 115] on div "Product Search" at bounding box center [169, 117] width 123 height 16
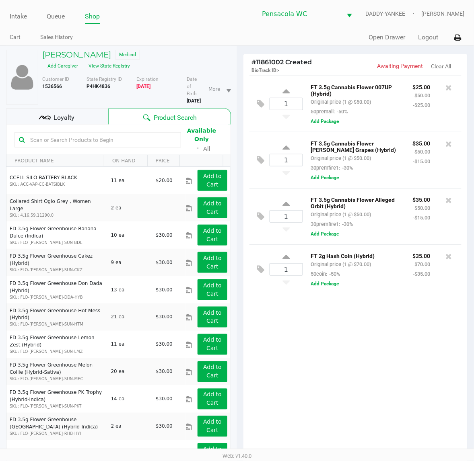
click at [99, 134] on input "text" at bounding box center [102, 140] width 150 height 12
drag, startPoint x: 97, startPoint y: 132, endPoint x: 90, endPoint y: 132, distance: 6.8
click at [95, 134] on input "text" at bounding box center [102, 140] width 150 height 12
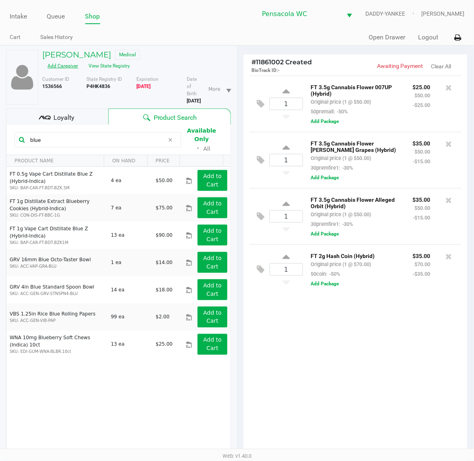
drag, startPoint x: 105, startPoint y: 137, endPoint x: 48, endPoint y: 70, distance: 87.6
click at [0, 136] on html "Intake Queue Shop Pensacola WC DADDY-YANKEE [PERSON_NAME] Cart Sales History Qu…" at bounding box center [237, 230] width 474 height 461
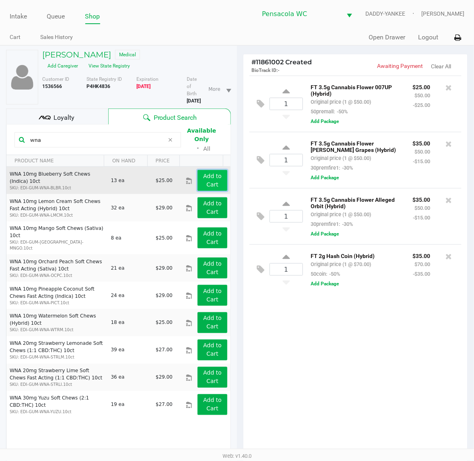
click at [205, 173] on app-button-loader "Add to Cart" at bounding box center [212, 180] width 19 height 15
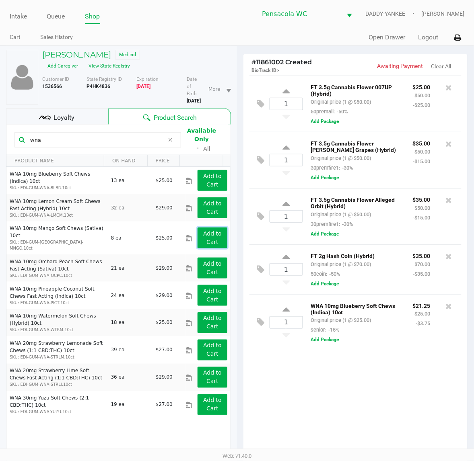
click at [206, 231] on app-button-loader "Add to Cart" at bounding box center [212, 238] width 19 height 15
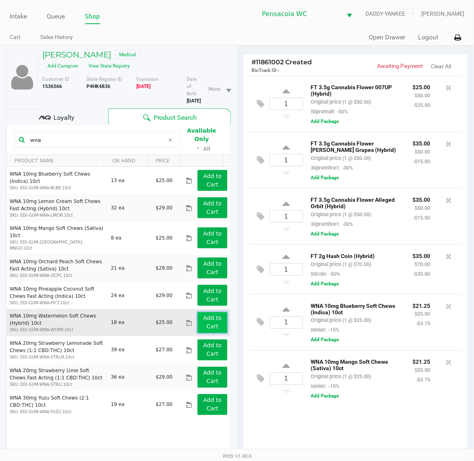
click at [206, 313] on button "Add to Cart" at bounding box center [213, 323] width 30 height 21
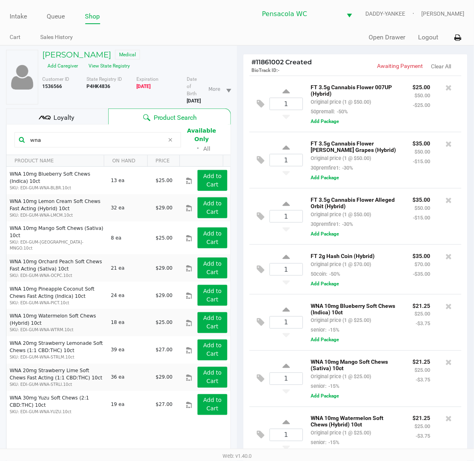
scroll to position [12, 0]
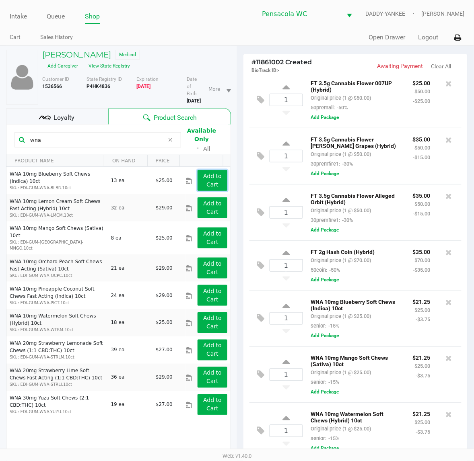
click at [204, 173] on app-button-loader "Add to Cart" at bounding box center [212, 180] width 19 height 15
click at [210, 231] on app-button-loader "Add to Cart" at bounding box center [212, 238] width 19 height 15
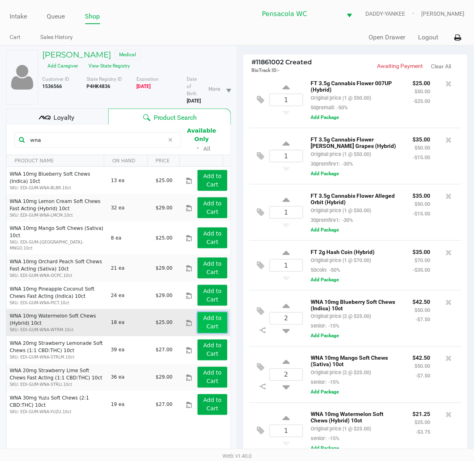
click at [208, 315] on app-button-loader "Add to Cart" at bounding box center [212, 322] width 19 height 15
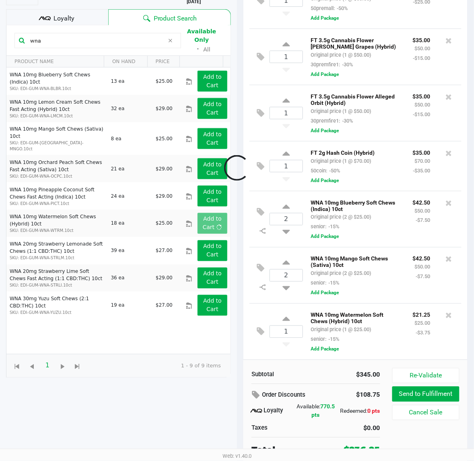
scroll to position [105, 0]
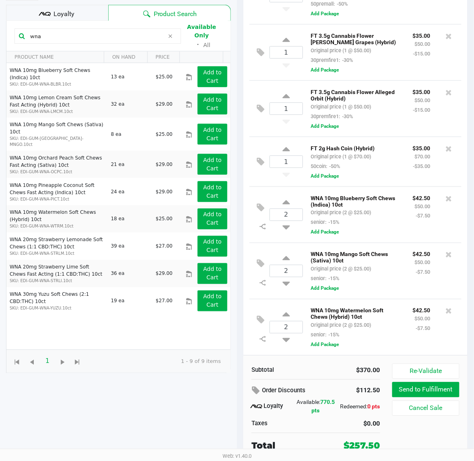
click at [56, 31] on input "wna" at bounding box center [96, 36] width 138 height 12
drag, startPoint x: 60, startPoint y: 33, endPoint x: -1, endPoint y: 31, distance: 61.2
click at [0, 31] on html "Intake Queue Shop Pensacola WC DADDY-YANKEE [PERSON_NAME] Cart Sales History Qu…" at bounding box center [237, 126] width 474 height 461
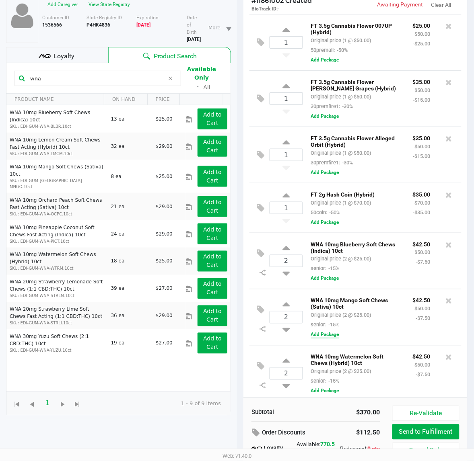
scroll to position [63, 0]
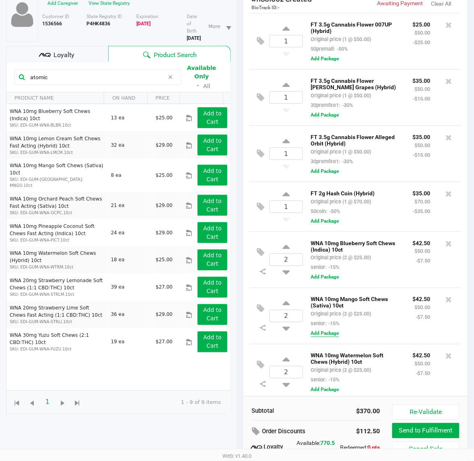
type input "atomic"
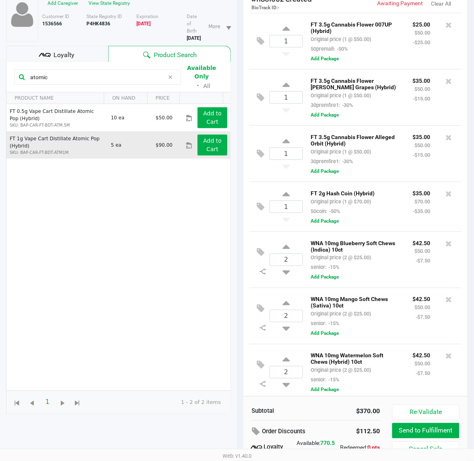
click at [212, 151] on td "Add to Cart" at bounding box center [208, 145] width 45 height 27
click at [218, 135] on button "Add to Cart" at bounding box center [213, 145] width 30 height 21
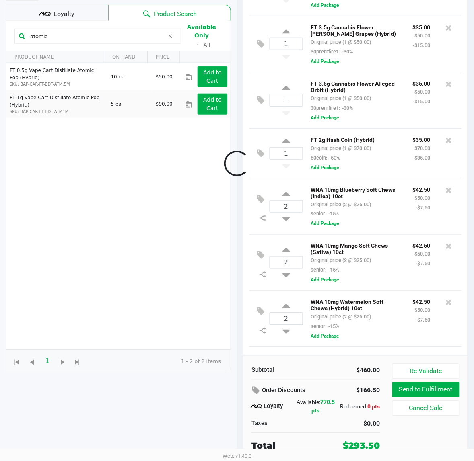
scroll to position [70, 0]
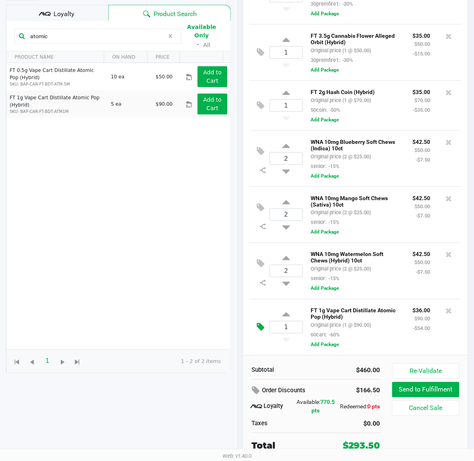
click at [261, 329] on icon at bounding box center [261, 327] width 8 height 9
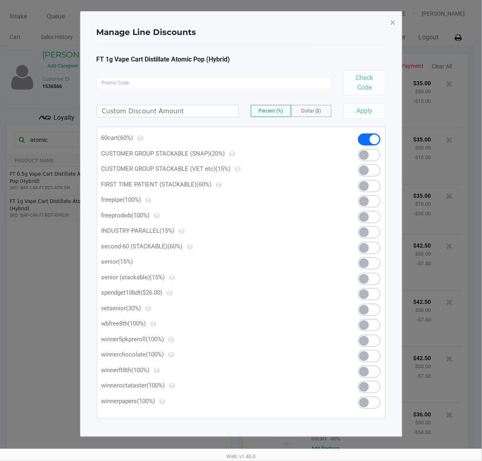
click at [373, 296] on span at bounding box center [369, 294] width 23 height 12
click at [391, 19] on span "×" at bounding box center [392, 22] width 5 height 11
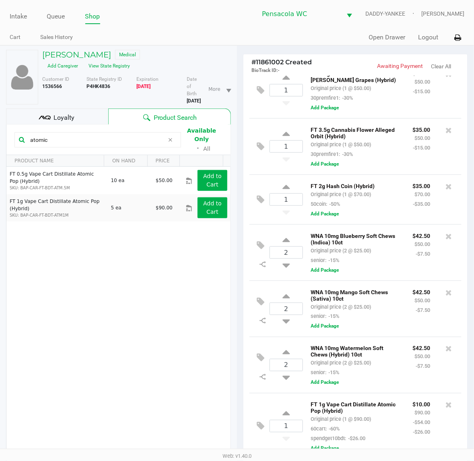
scroll to position [79, 0]
click at [99, 111] on div "Loyalty" at bounding box center [57, 117] width 102 height 16
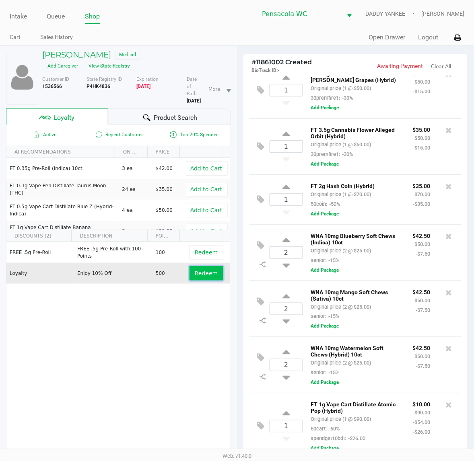
click at [198, 269] on button "Redeem" at bounding box center [205, 273] width 33 height 14
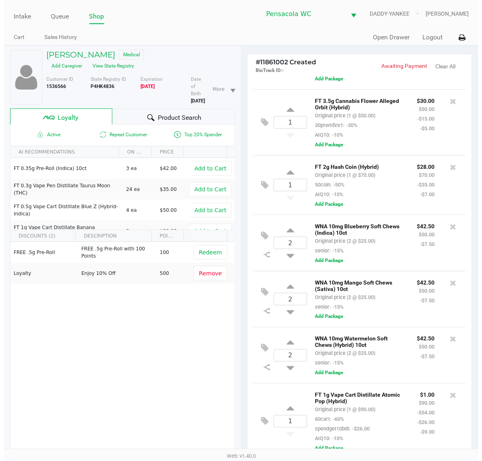
scroll to position [128, 0]
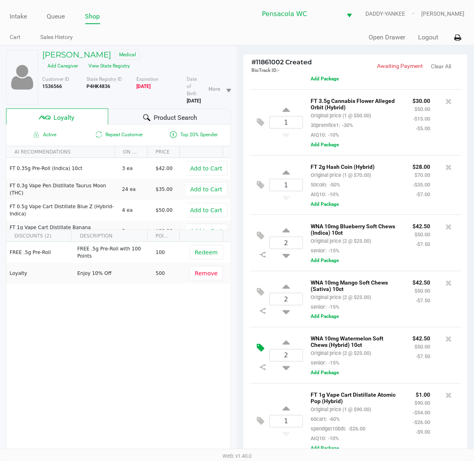
click at [259, 346] on icon at bounding box center [261, 348] width 8 height 9
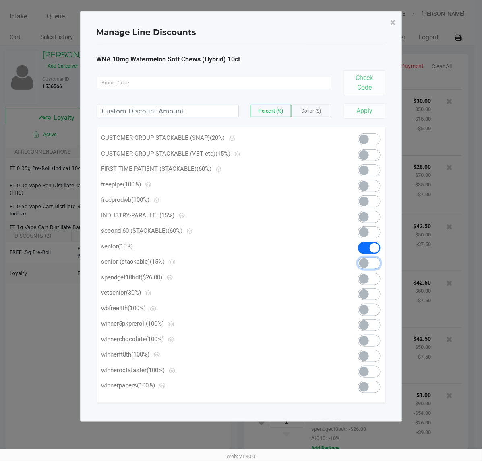
click at [375, 263] on span at bounding box center [369, 263] width 23 height 12
click at [393, 21] on span "×" at bounding box center [392, 22] width 5 height 11
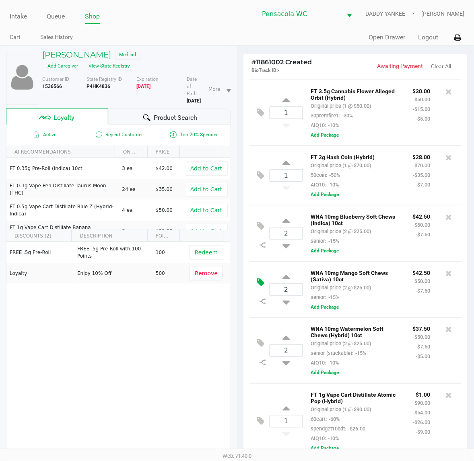
click at [264, 287] on icon at bounding box center [261, 282] width 8 height 9
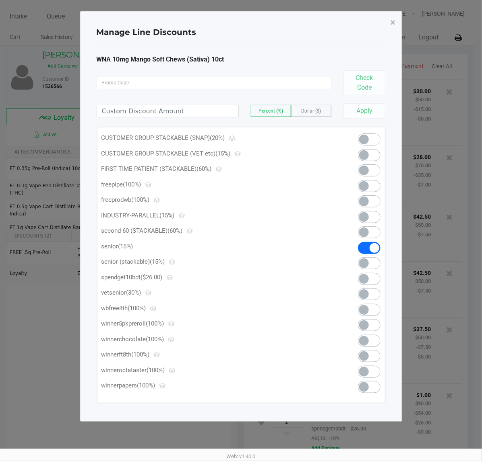
click at [371, 264] on span at bounding box center [369, 263] width 23 height 12
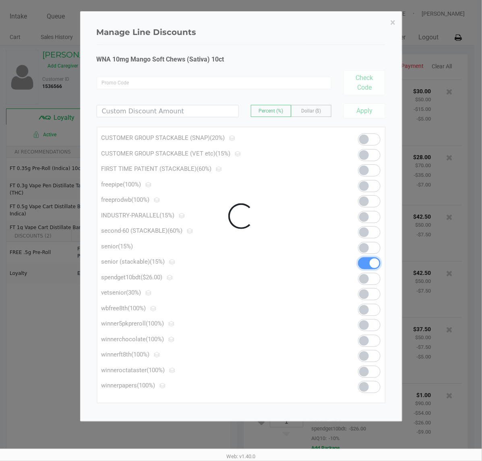
scroll to position [138, 0]
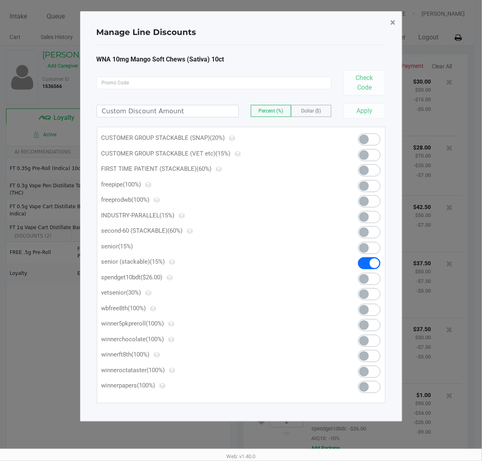
click at [393, 20] on span "×" at bounding box center [392, 22] width 5 height 11
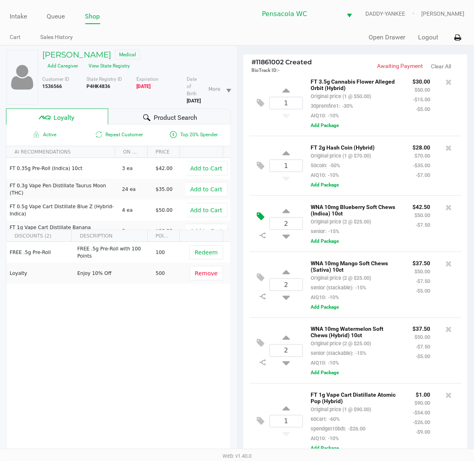
click at [261, 226] on button at bounding box center [262, 216] width 14 height 19
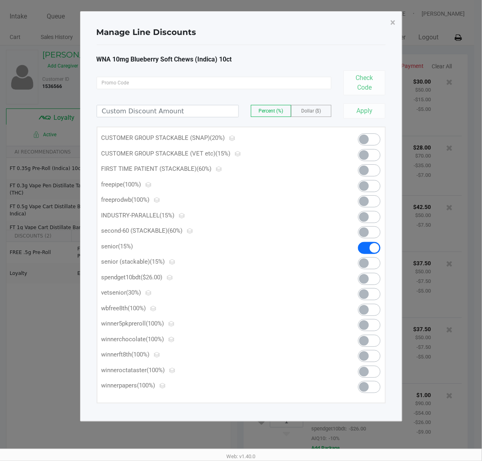
click at [370, 261] on span at bounding box center [369, 263] width 23 height 12
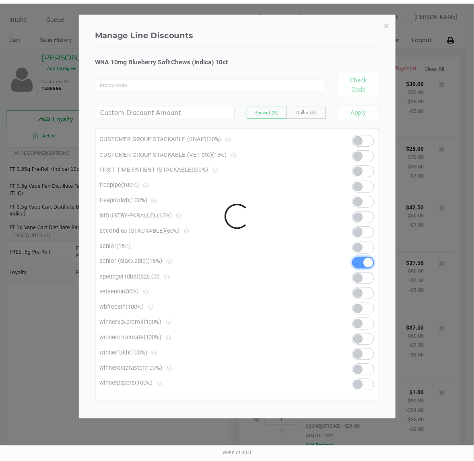
scroll to position [147, 0]
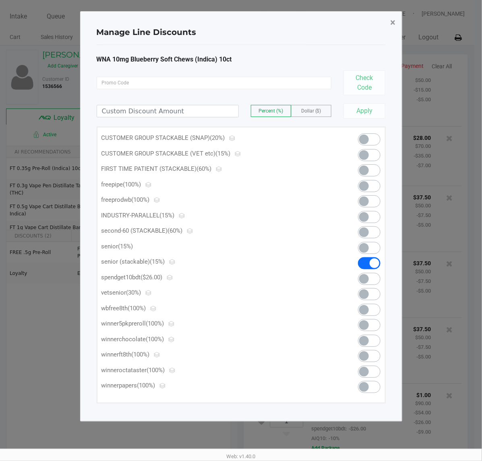
click at [393, 21] on span "×" at bounding box center [392, 22] width 5 height 11
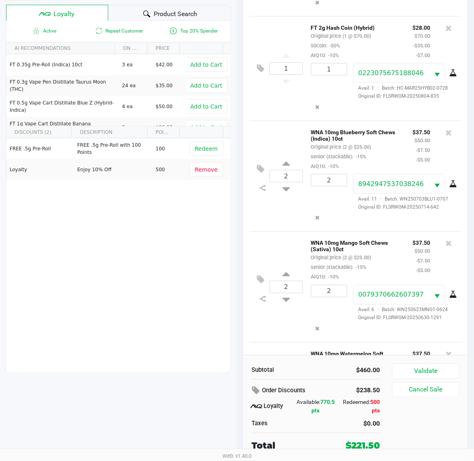
scroll to position [302, 0]
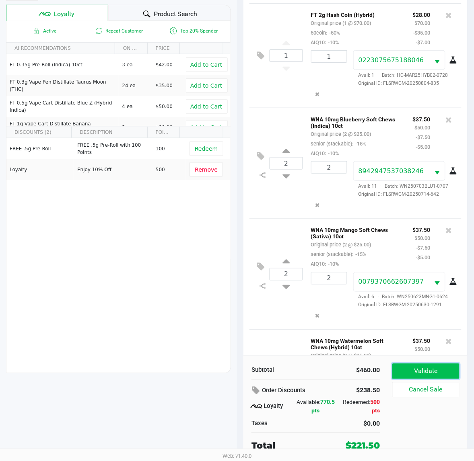
click at [411, 365] on button "Validate" at bounding box center [425, 371] width 67 height 15
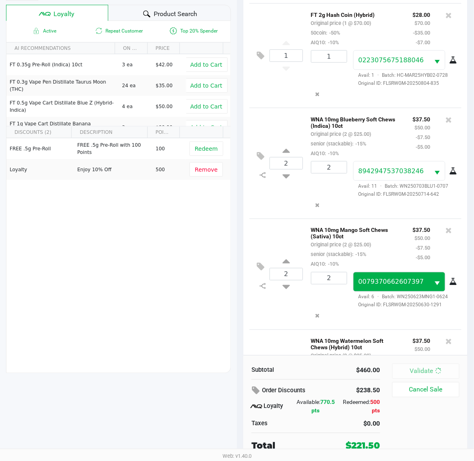
scroll to position [558, 0]
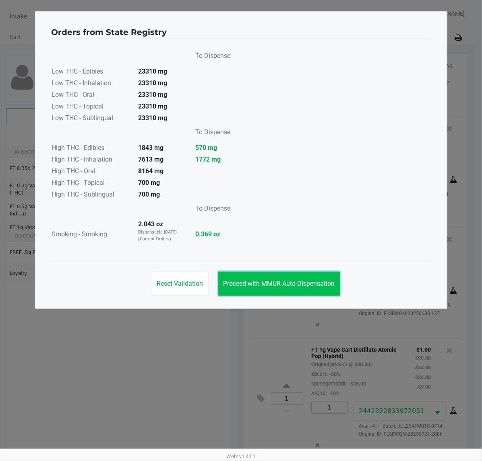
click at [256, 276] on button "Proceed with MMUR Auto-Dispensation" at bounding box center [279, 284] width 122 height 24
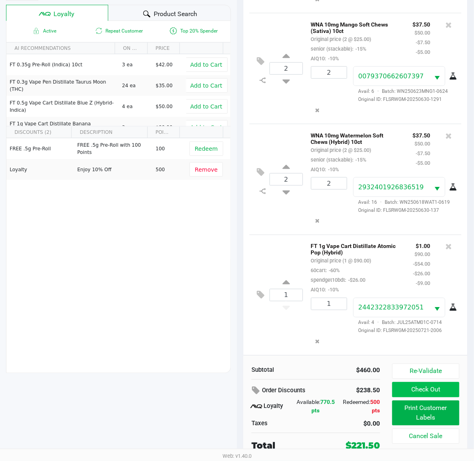
scroll to position [557, 0]
click at [405, 414] on button "Print Customer Labels" at bounding box center [425, 413] width 67 height 25
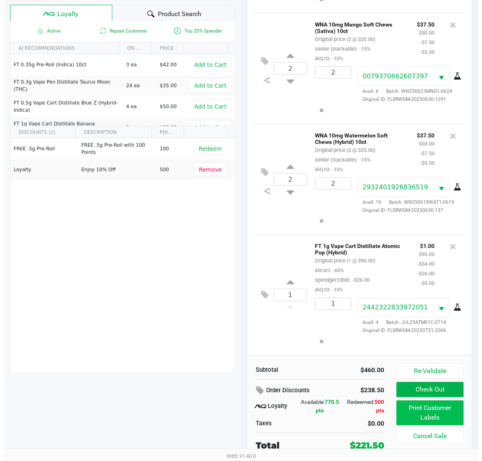
scroll to position [0, 0]
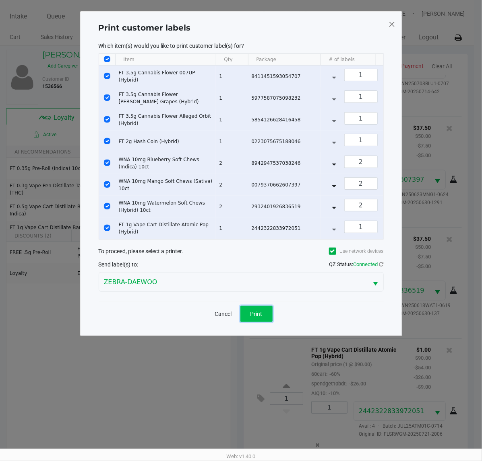
click at [252, 317] on span "Print" at bounding box center [256, 314] width 12 height 6
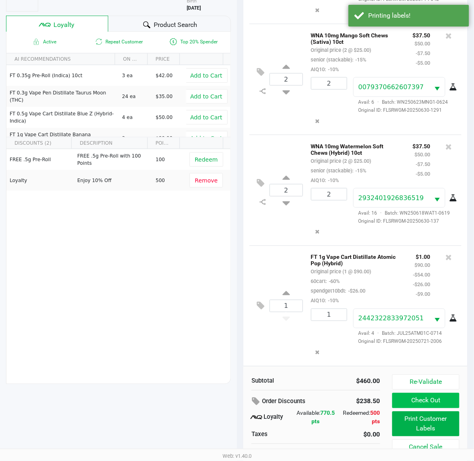
scroll to position [105, 0]
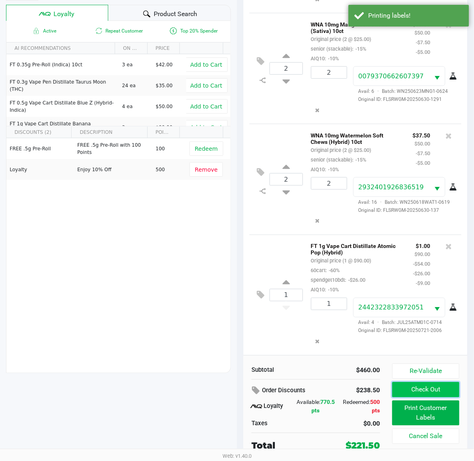
click at [439, 394] on button "Check Out" at bounding box center [425, 390] width 67 height 15
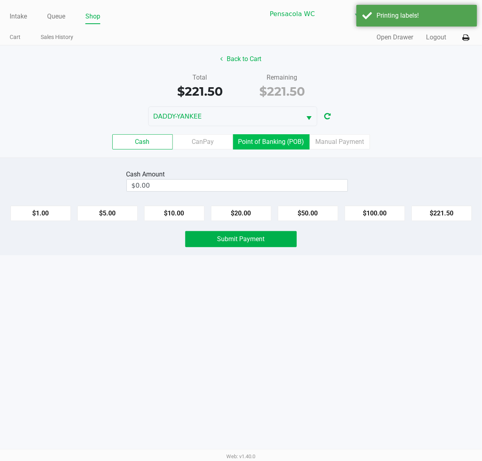
click at [276, 136] on label "Point of Banking (POB)" at bounding box center [271, 141] width 76 height 15
click at [0, 0] on 7 "Point of Banking (POB)" at bounding box center [0, 0] width 0 height 0
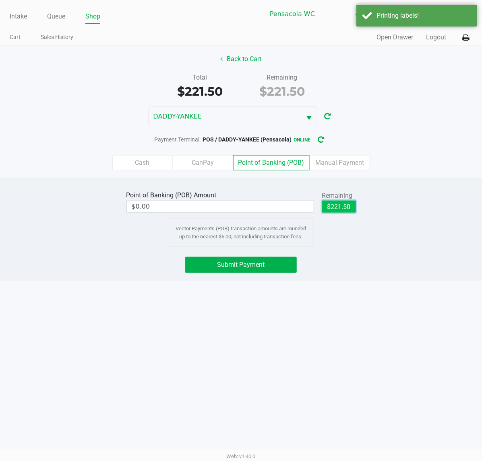
click at [338, 201] on button "$221.50" at bounding box center [339, 207] width 34 height 12
type input "$221.50"
click at [245, 254] on div "Point of Banking (POB) Amount $221.50 Remaining $221.50 Clear Vector Payments (…" at bounding box center [241, 230] width 482 height 103
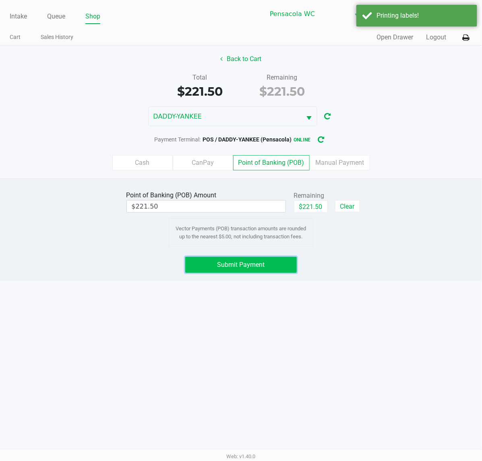
click at [246, 264] on span "Submit Payment" at bounding box center [240, 265] width 47 height 8
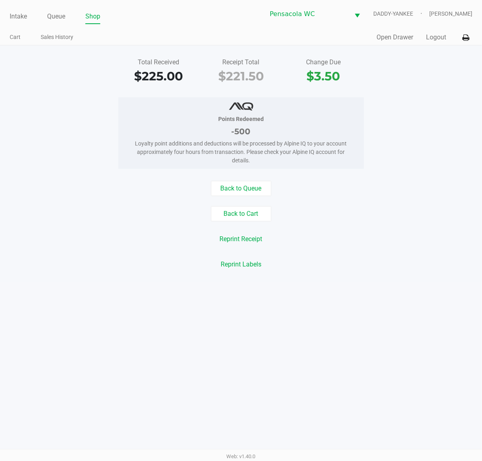
click at [396, 41] on button "Open Drawer" at bounding box center [394, 38] width 37 height 10
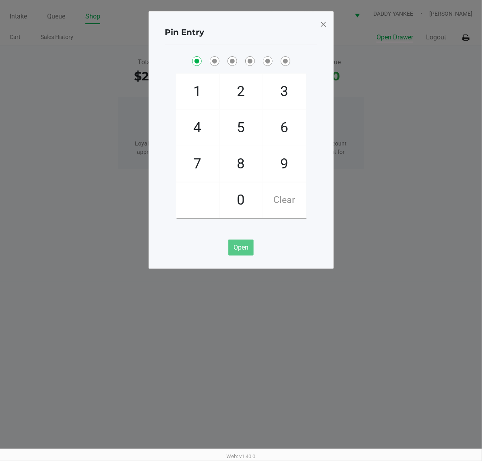
checkbox input "true"
click at [376, 33] on button "Open Drawer" at bounding box center [394, 38] width 37 height 10
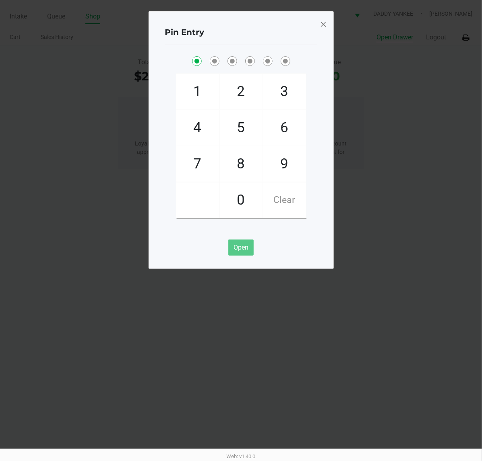
checkbox input "true"
click at [310, 29] on div "Pin Entry" at bounding box center [241, 32] width 152 height 25
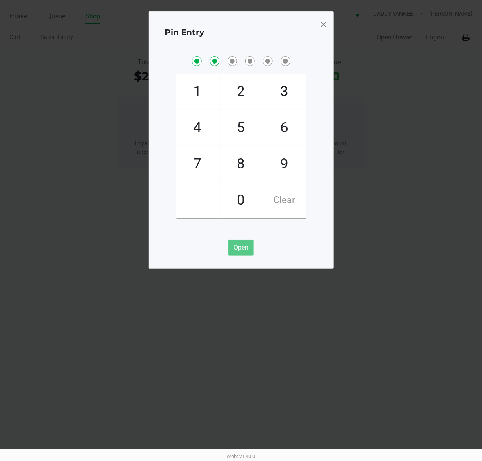
click at [321, 25] on span at bounding box center [322, 24] width 7 height 13
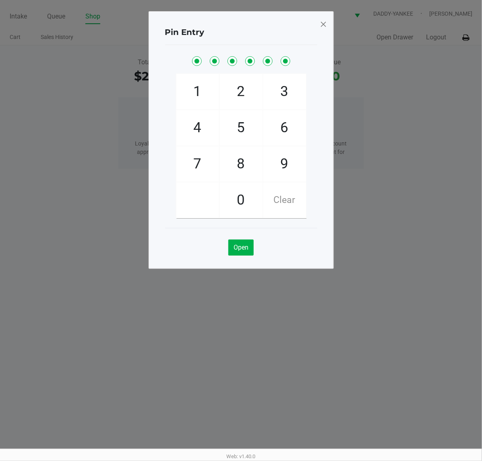
click at [377, 83] on ngb-modal-window "Pin Entry 1 4 7 2 5 8 0 3 6 9 Clear Open" at bounding box center [241, 230] width 482 height 461
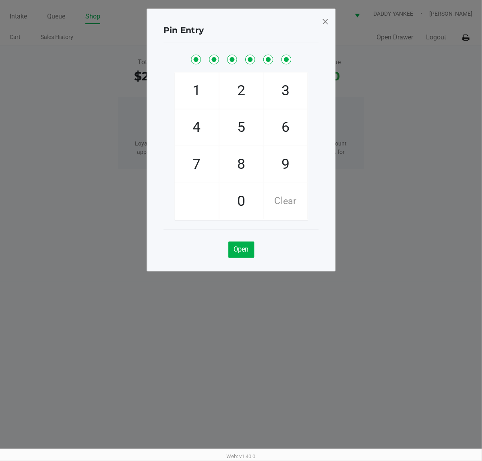
click at [327, 18] on span at bounding box center [324, 21] width 7 height 13
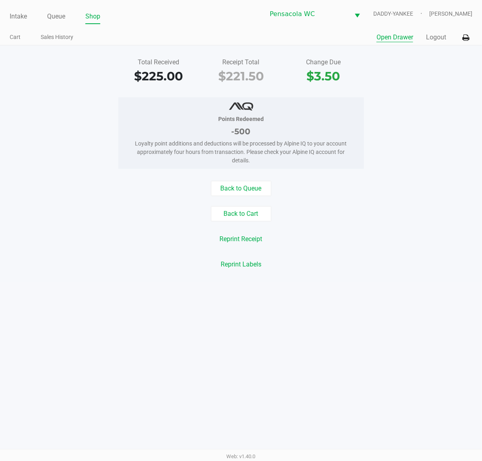
click at [429, 33] on button "Logout" at bounding box center [436, 38] width 20 height 10
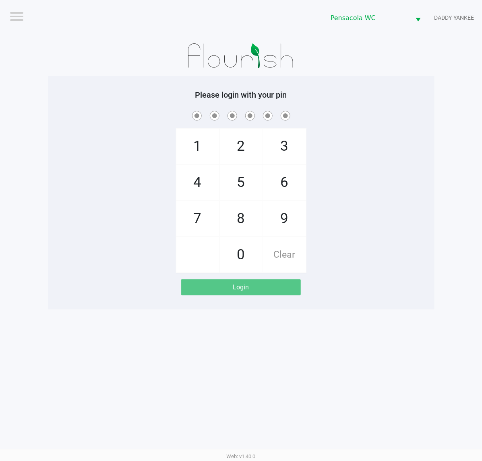
click at [398, 253] on div "1 4 7 2 5 8 0 3 6 9 Clear" at bounding box center [241, 191] width 386 height 164
checkbox input "true"
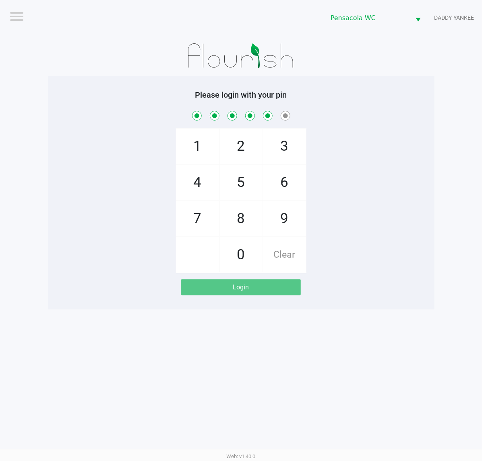
checkbox input "true"
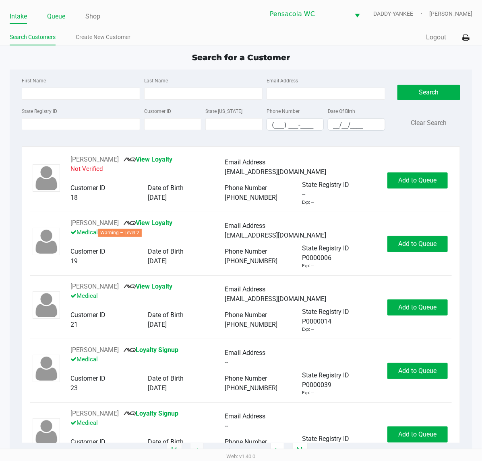
click at [60, 18] on link "Queue" at bounding box center [56, 16] width 18 height 11
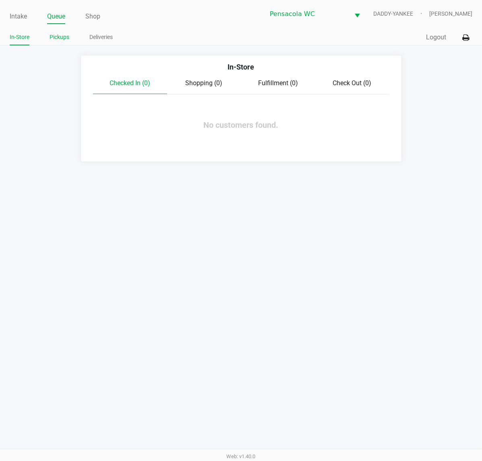
click at [60, 38] on link "Pickups" at bounding box center [59, 37] width 20 height 10
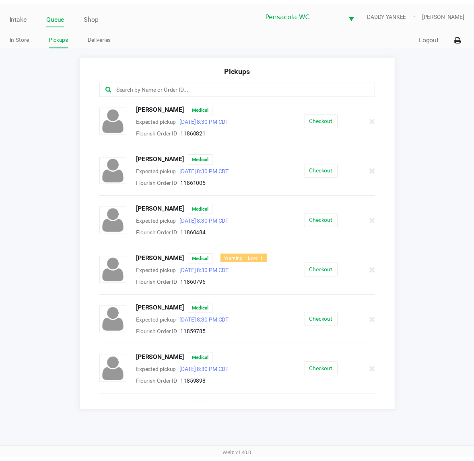
scroll to position [251, 0]
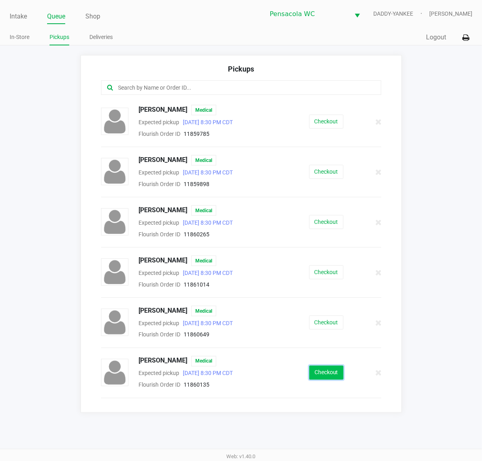
click at [316, 380] on button "Checkout" at bounding box center [326, 373] width 34 height 14
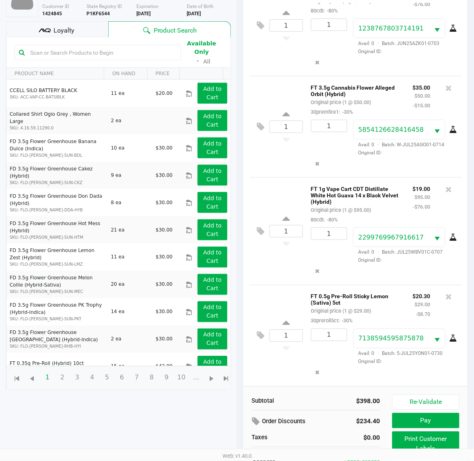
scroll to position [74, 0]
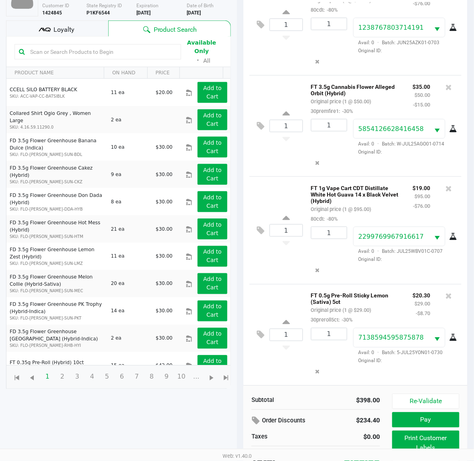
click at [387, 168] on div "1 FT 3.5g Cannabis Flower Alleged Orbit (Hybrid) Original price (1 @ $50.00) 30…" at bounding box center [355, 125] width 212 height 101
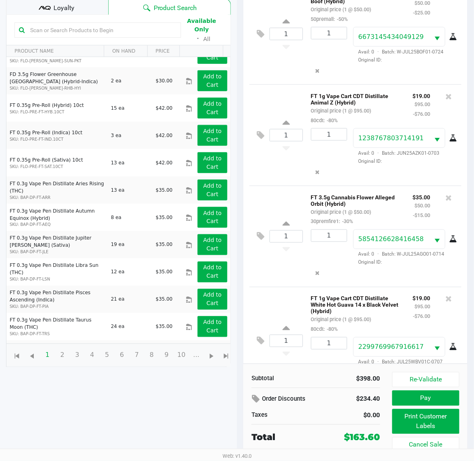
scroll to position [213, 0]
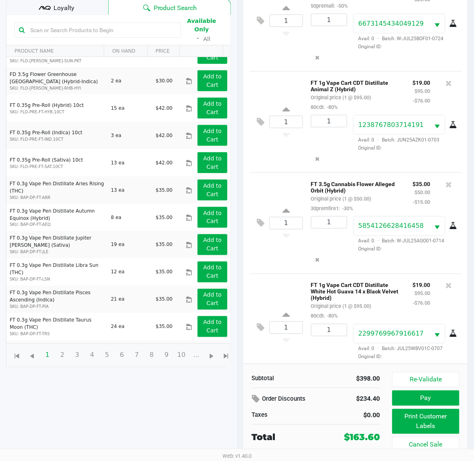
click at [88, 7] on div "Loyalty" at bounding box center [57, 7] width 102 height 16
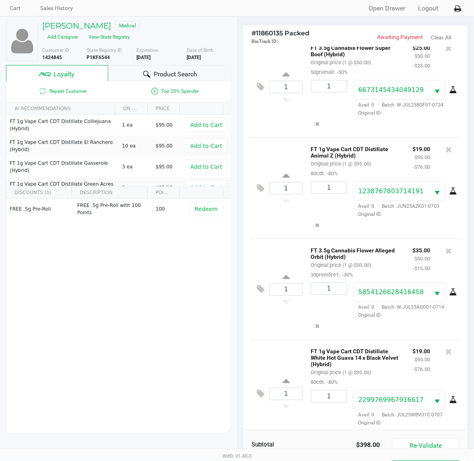
scroll to position [27, 0]
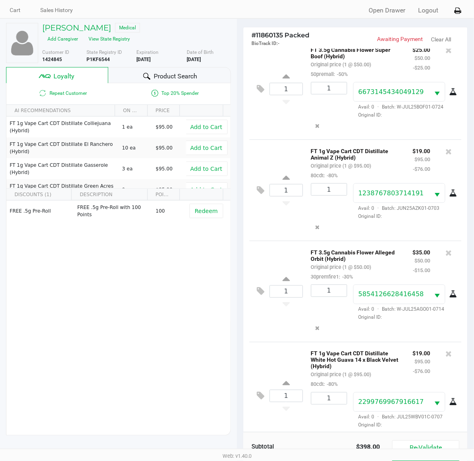
click at [160, 74] on span "Product Search" at bounding box center [175, 77] width 43 height 10
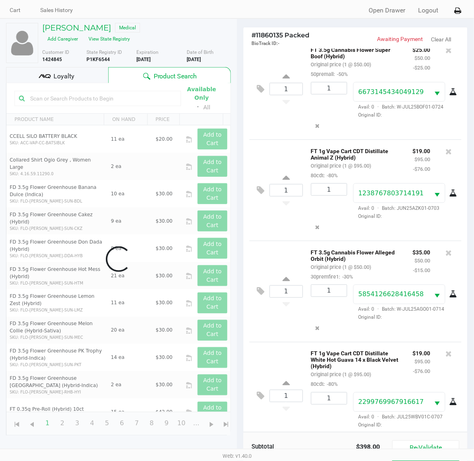
click at [101, 100] on div "Data table" at bounding box center [118, 259] width 224 height 352
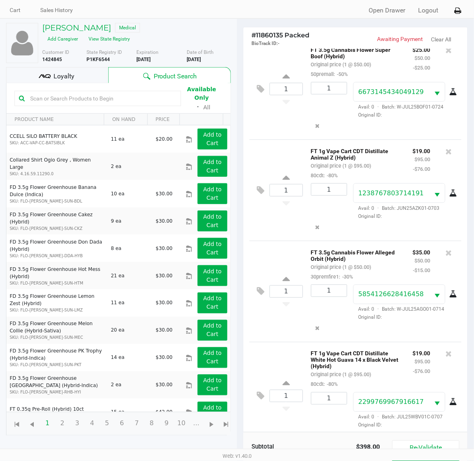
click at [114, 93] on input "text" at bounding box center [102, 99] width 150 height 12
type input "acg"
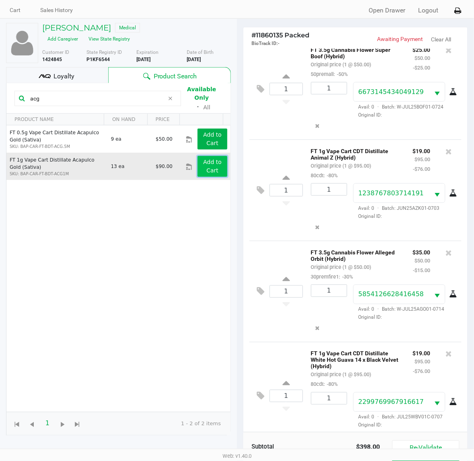
click at [204, 159] on app-button-loader "Add to Cart" at bounding box center [212, 166] width 19 height 15
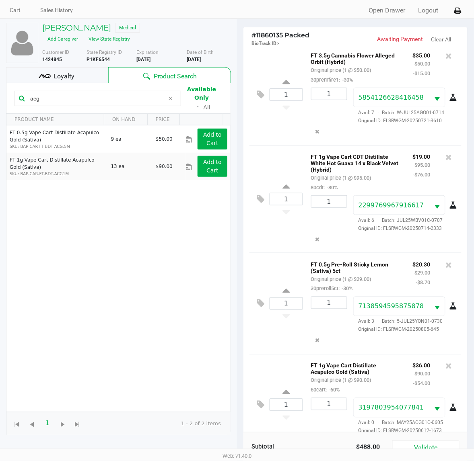
scroll to position [446, 0]
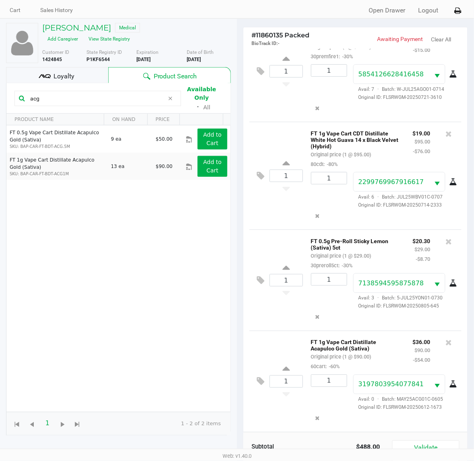
click at [261, 387] on icon at bounding box center [261, 381] width 8 height 9
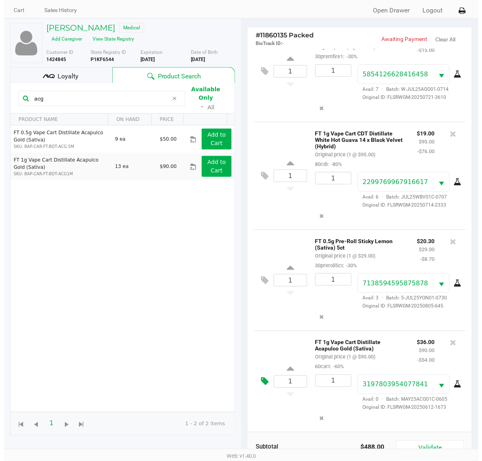
scroll to position [0, 0]
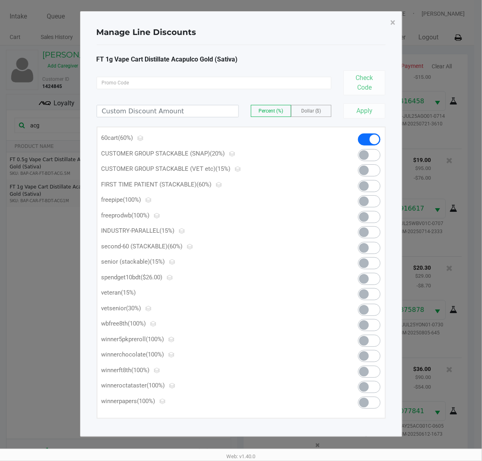
click at [367, 142] on span at bounding box center [369, 140] width 23 height 12
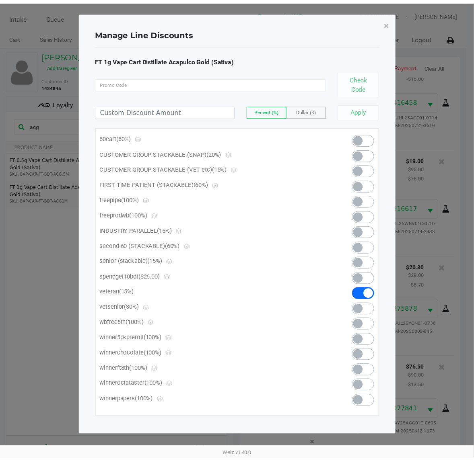
scroll to position [446, 0]
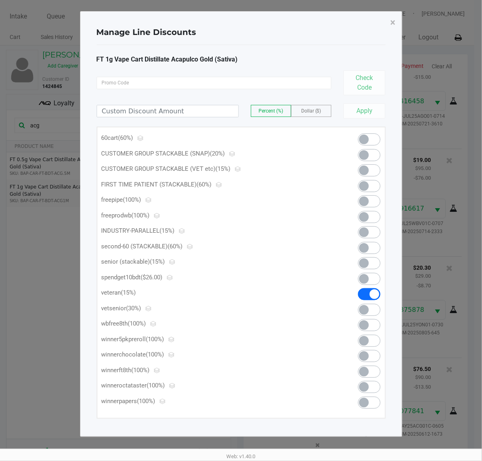
click at [370, 142] on span at bounding box center [369, 140] width 23 height 12
click at [372, 278] on span at bounding box center [369, 279] width 23 height 12
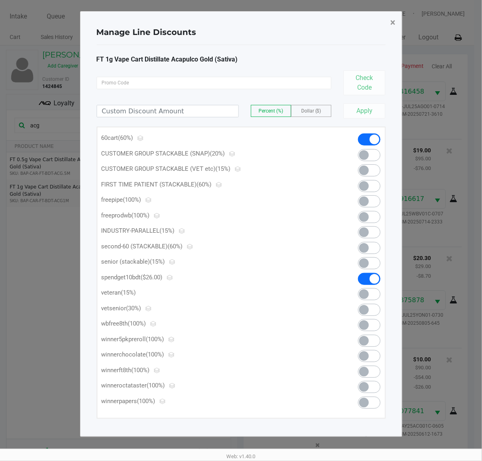
click at [391, 25] on span "×" at bounding box center [392, 22] width 5 height 11
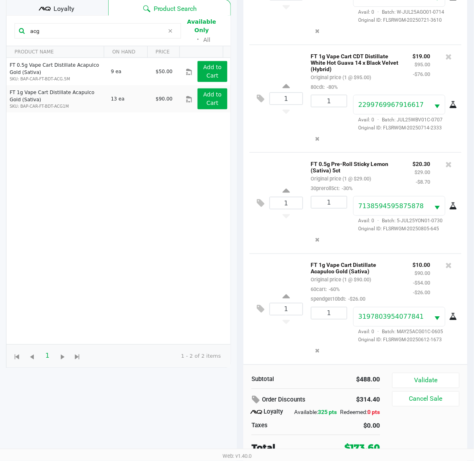
scroll to position [105, 0]
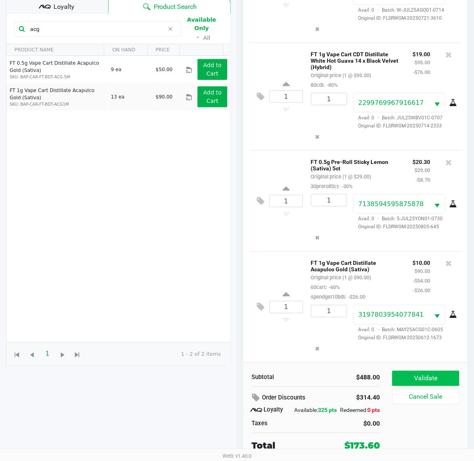
click at [435, 371] on button "Validate" at bounding box center [425, 378] width 67 height 15
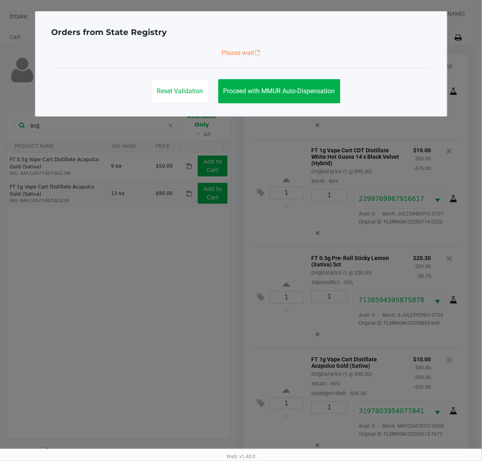
click at [427, 375] on ngb-modal-window "Orders from State Registry Please wait Reset Validation Proceed with MMUR Auto-…" at bounding box center [241, 230] width 482 height 461
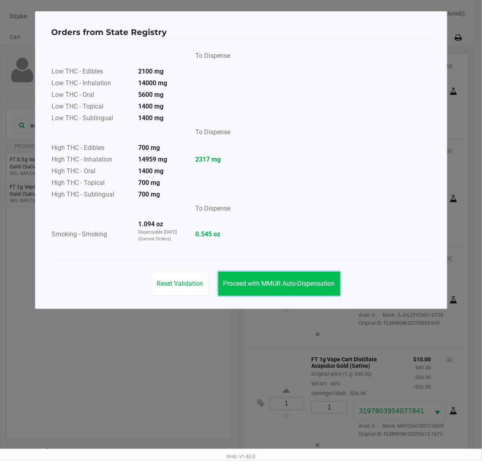
click at [321, 290] on button "Proceed with MMUR Auto-Dispensation" at bounding box center [279, 284] width 122 height 24
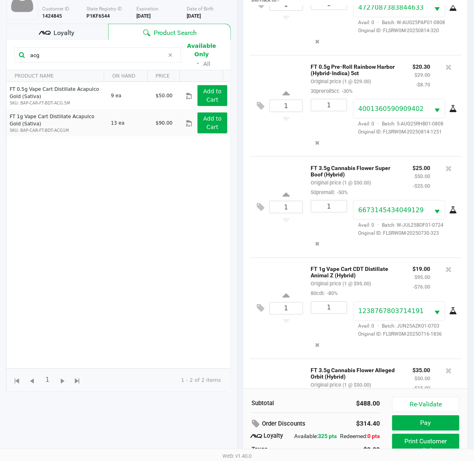
scroll to position [105, 0]
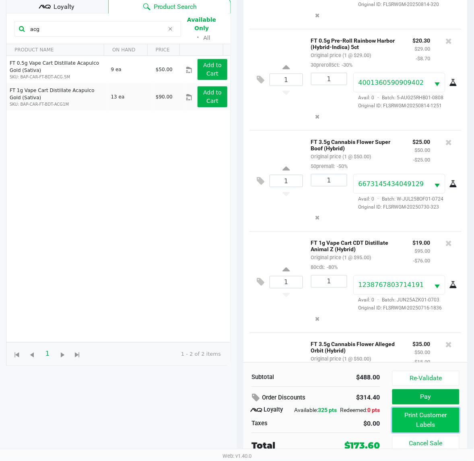
click at [415, 418] on button "Print Customer Labels" at bounding box center [425, 420] width 67 height 25
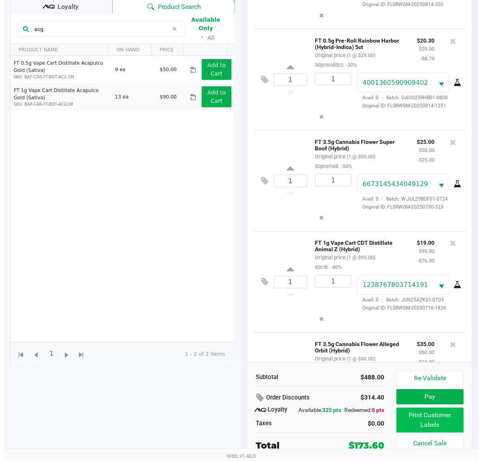
scroll to position [0, 0]
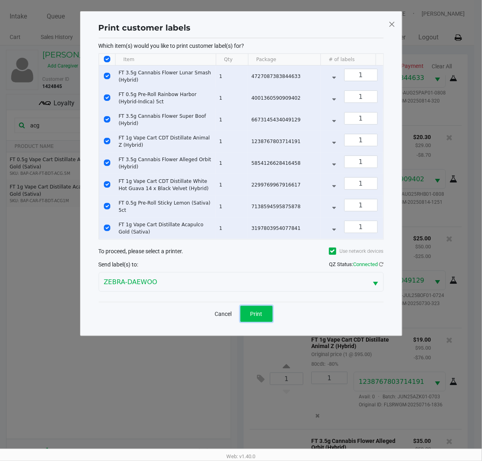
click at [263, 322] on button "Print" at bounding box center [256, 314] width 32 height 16
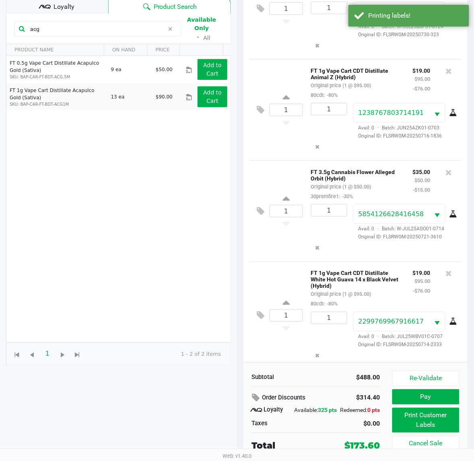
scroll to position [105, 0]
click at [430, 408] on button "Print Customer Labels" at bounding box center [425, 420] width 67 height 25
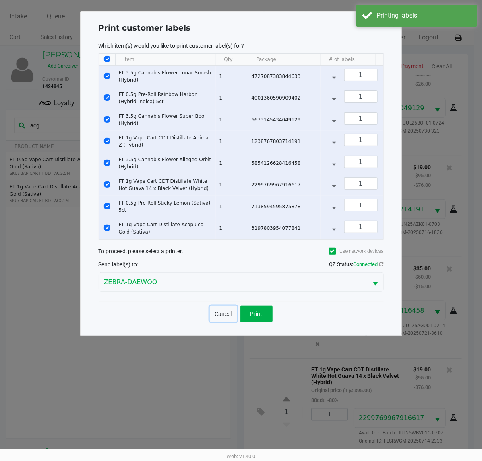
click at [216, 322] on button "Cancel" at bounding box center [223, 314] width 27 height 16
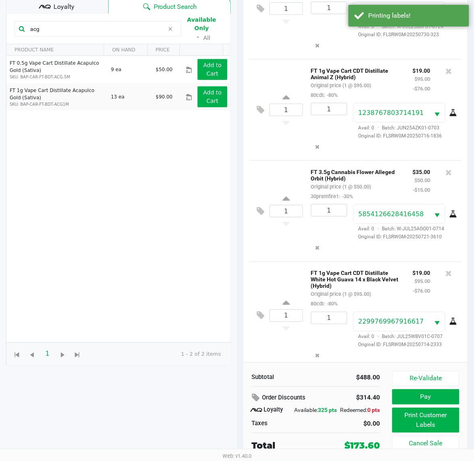
scroll to position [104, 0]
click at [413, 395] on button "Pay" at bounding box center [425, 397] width 67 height 15
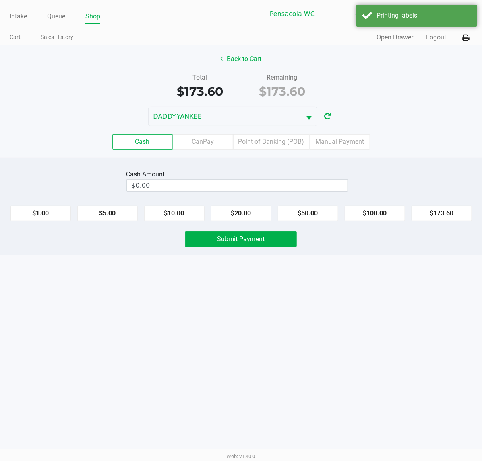
click at [280, 142] on label "Point of Banking (POB)" at bounding box center [271, 141] width 76 height 15
click at [0, 0] on 7 "Point of Banking (POB)" at bounding box center [0, 0] width 0 height 0
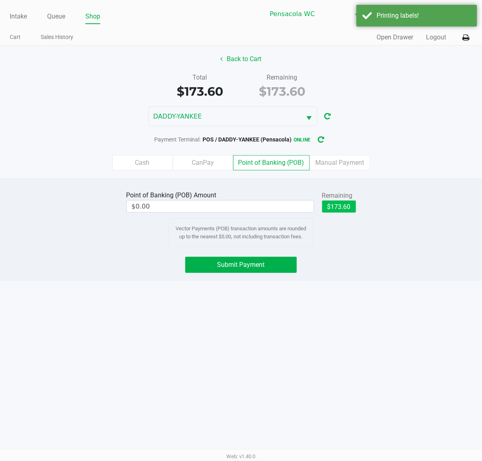
click at [339, 205] on button "$173.60" at bounding box center [339, 207] width 34 height 12
type input "$173.60"
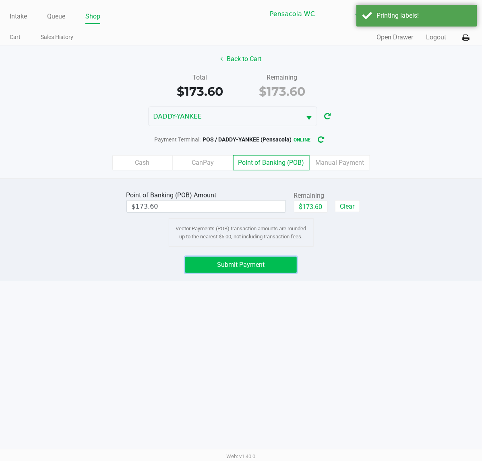
click at [254, 268] on span "Submit Payment" at bounding box center [240, 265] width 47 height 8
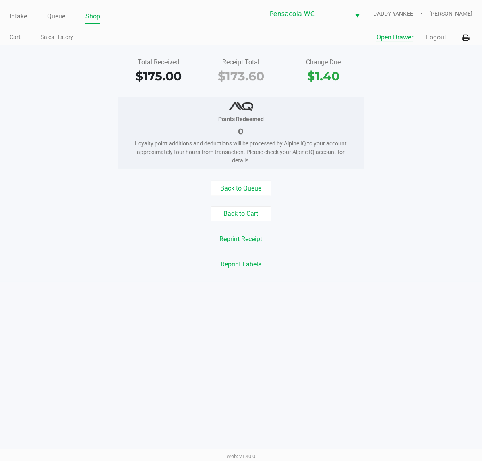
click at [403, 37] on button "Open Drawer" at bounding box center [394, 38] width 37 height 10
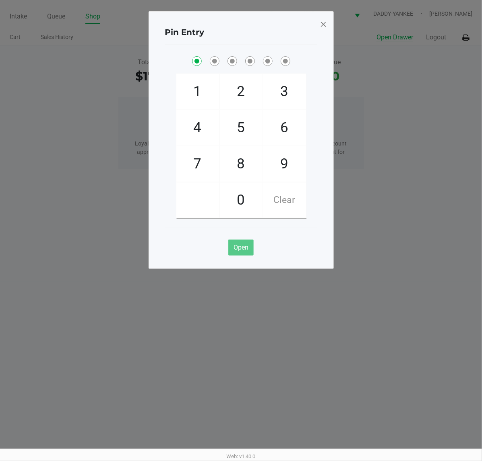
checkbox input "true"
click at [376, 33] on button "Open Drawer" at bounding box center [394, 38] width 37 height 10
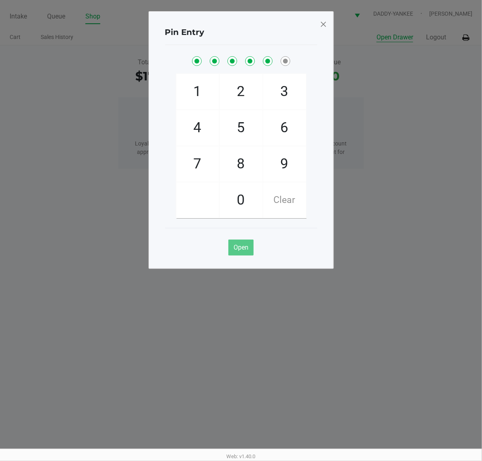
checkbox input "true"
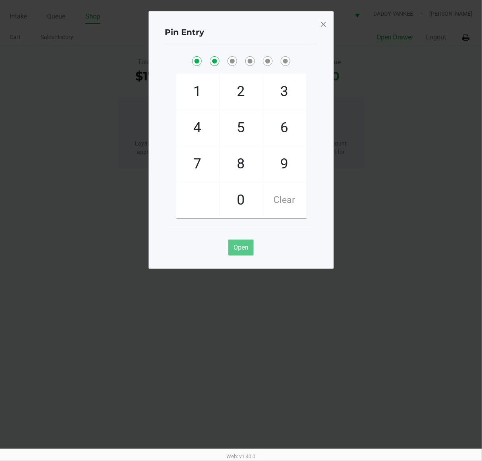
click at [321, 28] on span at bounding box center [322, 24] width 7 height 13
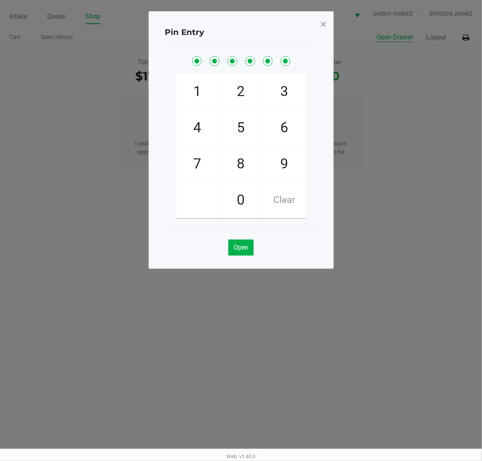
click at [325, 34] on div "Pin Entry 1 4 7 2 5 8 0 3 6 9 Clear Open" at bounding box center [240, 120] width 185 height 258
click at [323, 25] on span at bounding box center [322, 24] width 7 height 13
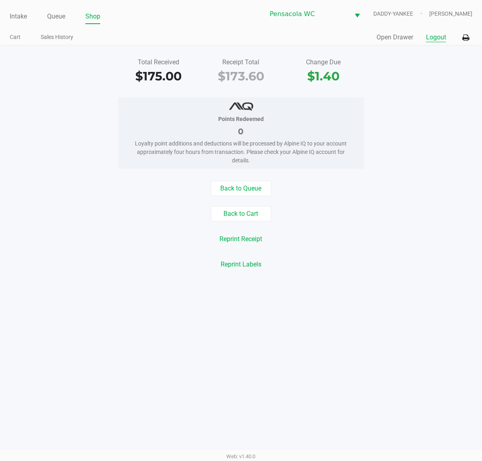
click at [443, 37] on button "Logout" at bounding box center [436, 38] width 20 height 10
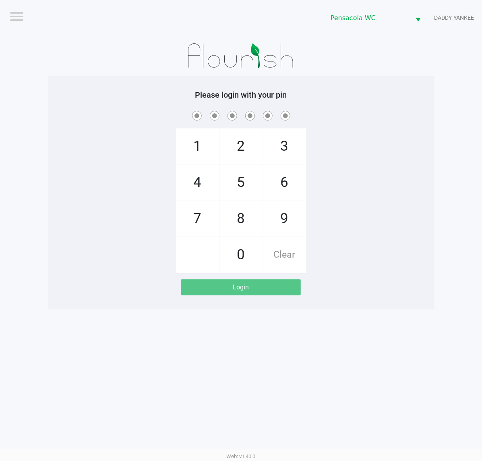
click at [429, 125] on div "1 4 7 2 5 8 0 3 6 9 Clear" at bounding box center [241, 191] width 386 height 164
click at [397, 368] on div "Logout Pensacola WC DADDY-YANKEE Please login with your pin 1 4 7 2 5 8 0 3 6 9…" at bounding box center [241, 230] width 482 height 461
checkbox input "true"
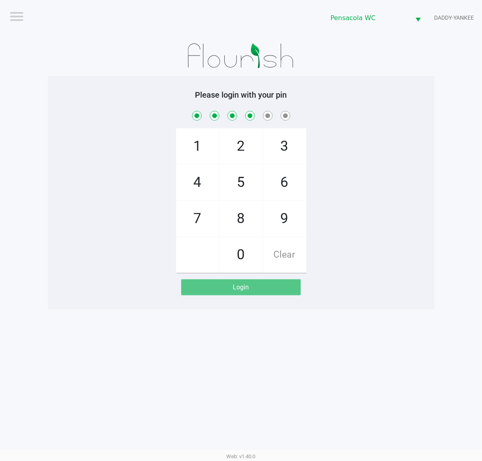
checkbox input "true"
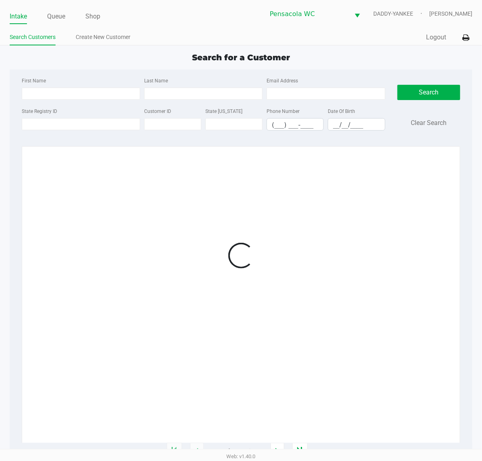
click at [405, 245] on div at bounding box center [240, 256] width 421 height 202
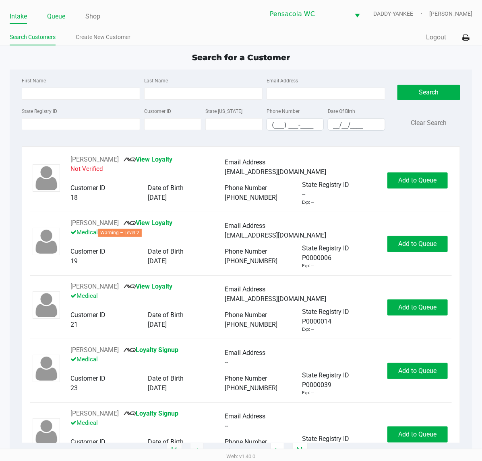
drag, startPoint x: 53, startPoint y: 15, endPoint x: 54, endPoint y: 29, distance: 13.3
click at [53, 15] on link "Queue" at bounding box center [56, 16] width 18 height 11
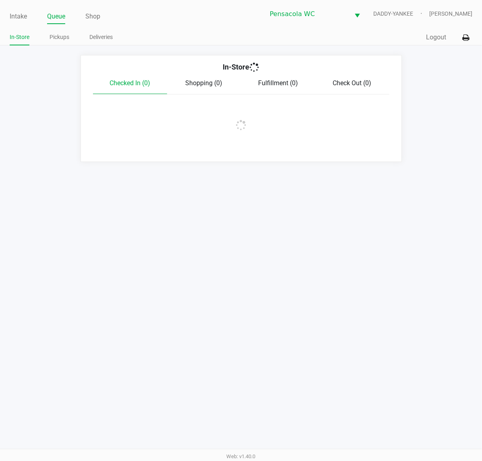
click at [54, 36] on link "Pickups" at bounding box center [59, 37] width 20 height 10
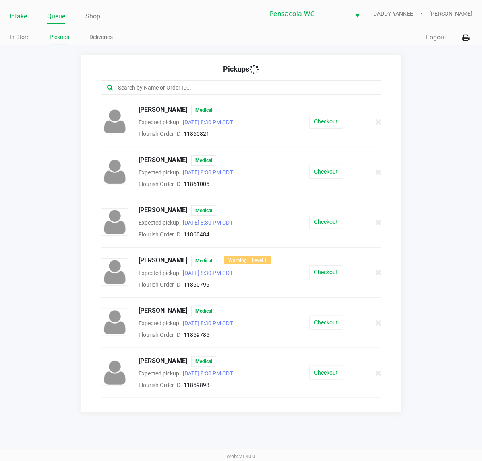
click at [22, 17] on link "Intake" at bounding box center [18, 16] width 17 height 11
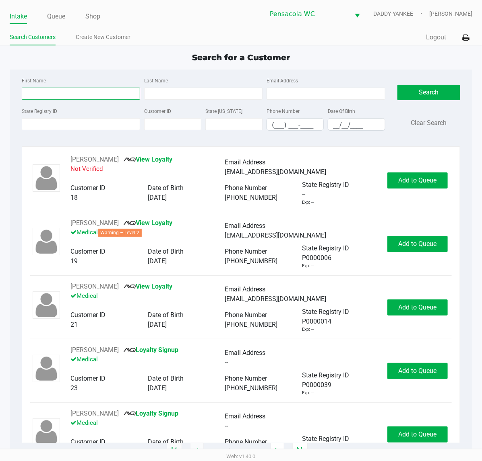
click at [33, 92] on input "First Name" at bounding box center [81, 94] width 118 height 12
click at [49, 91] on input "First Name" at bounding box center [81, 94] width 118 height 12
type input "[PERSON_NAME]"
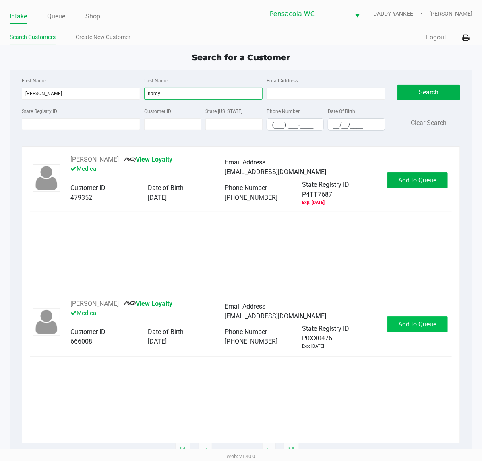
type input "hardy"
click at [430, 323] on span "Add to Queue" at bounding box center [417, 325] width 38 height 8
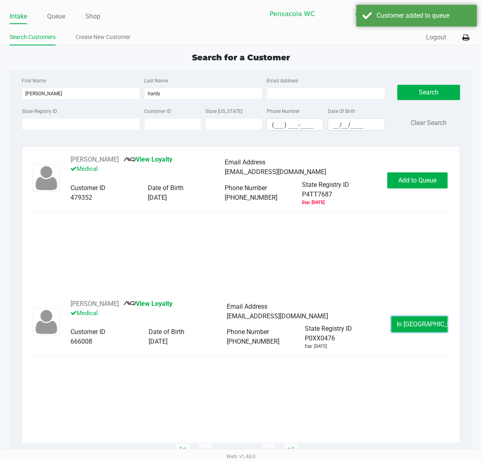
click at [419, 324] on span "In [GEOGRAPHIC_DATA]" at bounding box center [430, 325] width 68 height 8
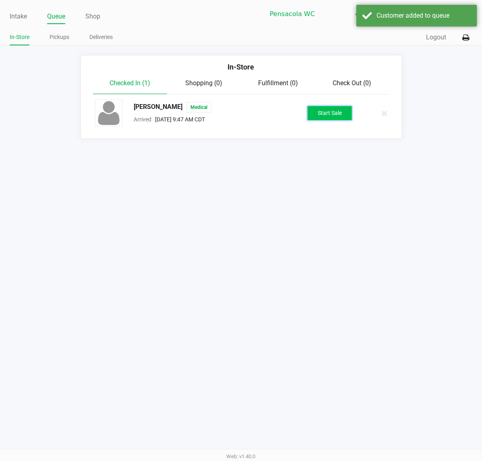
click at [347, 118] on button "Start Sale" at bounding box center [329, 113] width 44 height 14
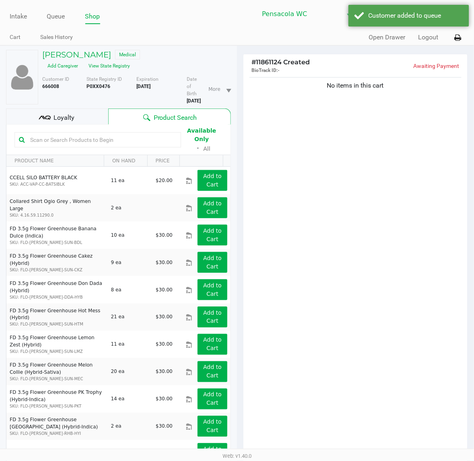
click at [91, 137] on input "text" at bounding box center [102, 140] width 150 height 12
type input "abp"
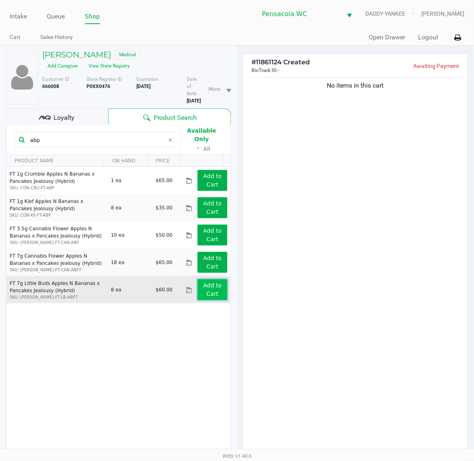
click at [205, 282] on app-button-loader "Add to Cart" at bounding box center [212, 289] width 19 height 15
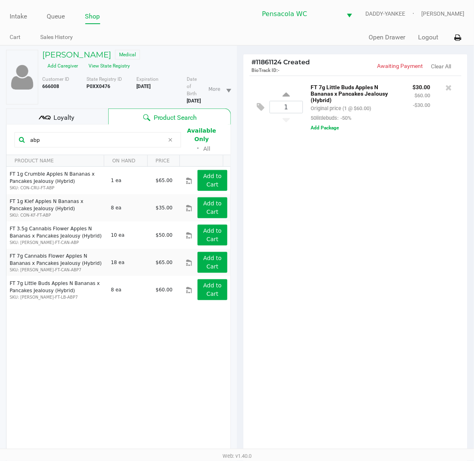
click at [86, 115] on div "Loyalty" at bounding box center [57, 117] width 102 height 16
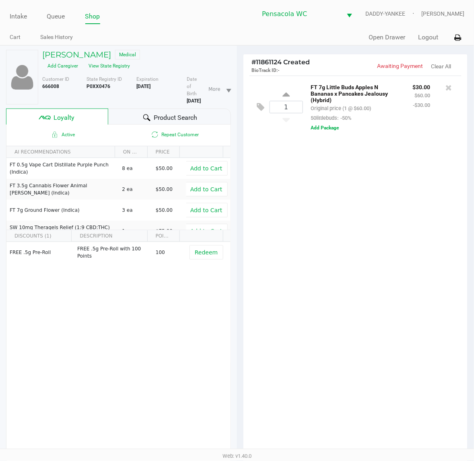
click at [140, 120] on div "Product Search" at bounding box center [169, 117] width 123 height 16
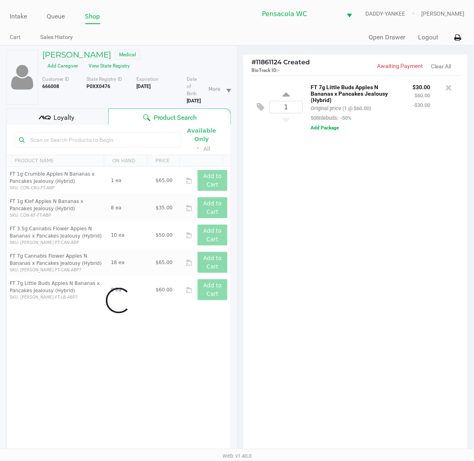
click at [115, 142] on input "text" at bounding box center [102, 140] width 150 height 12
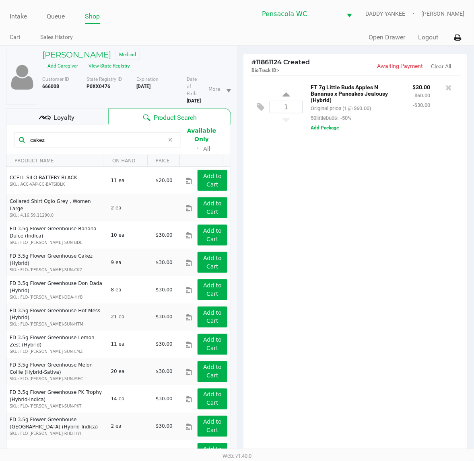
type input "cakez"
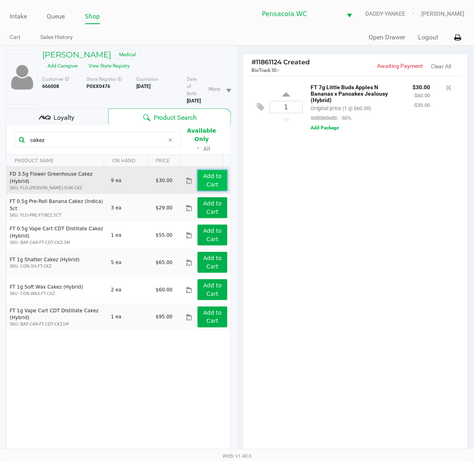
click at [203, 173] on app-button-loader "Add to Cart" at bounding box center [212, 180] width 19 height 15
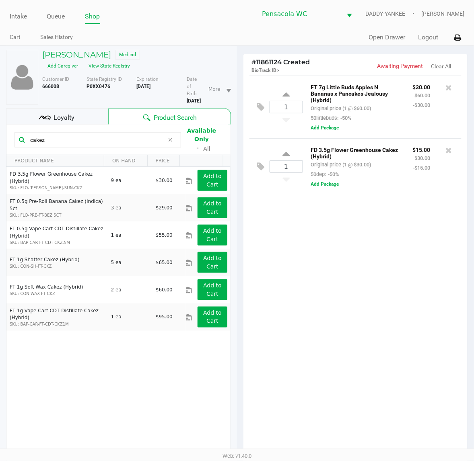
drag, startPoint x: 281, startPoint y: 206, endPoint x: 285, endPoint y: 208, distance: 4.3
click at [285, 206] on div "1 FT 7g Little Buds Apples N Bananas x Pancakes Jealousy (Hybrid) Original pric…" at bounding box center [355, 268] width 224 height 384
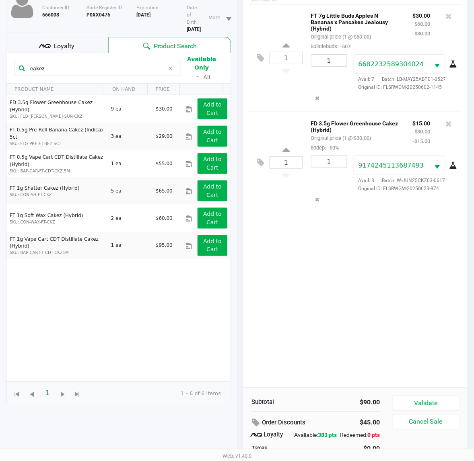
scroll to position [105, 0]
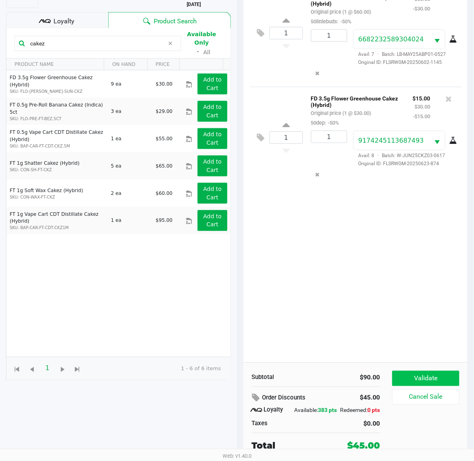
click at [425, 371] on button "Validate" at bounding box center [425, 378] width 67 height 15
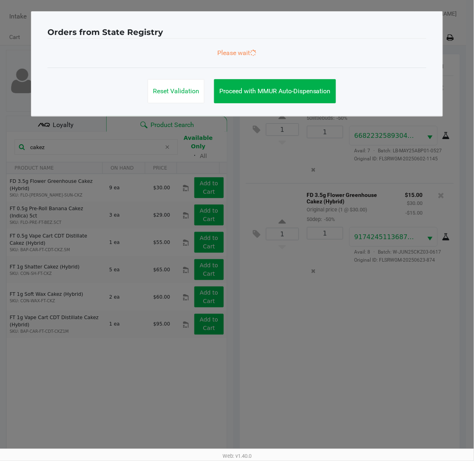
scroll to position [0, 0]
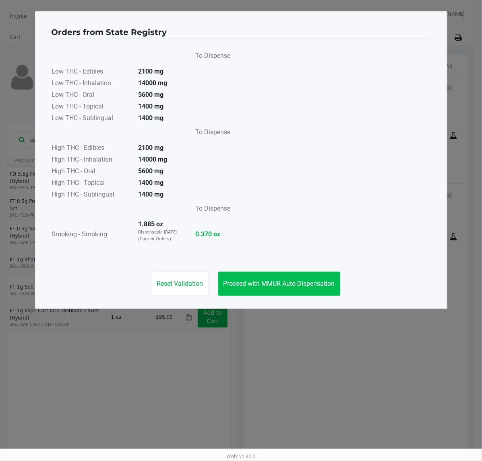
click at [296, 283] on span "Proceed with MMUR Auto-Dispensation" at bounding box center [278, 284] width 111 height 8
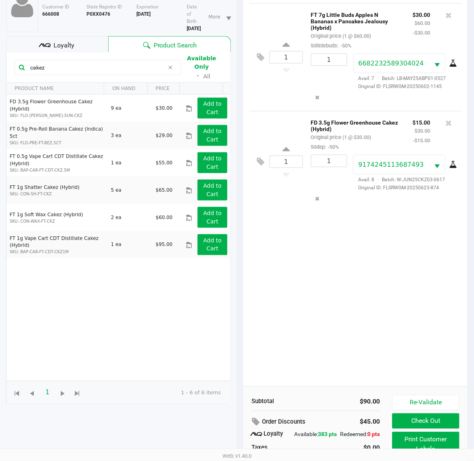
scroll to position [105, 0]
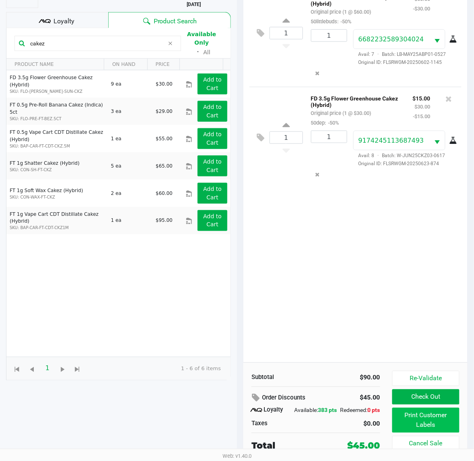
click at [422, 416] on button "Print Customer Labels" at bounding box center [425, 420] width 67 height 25
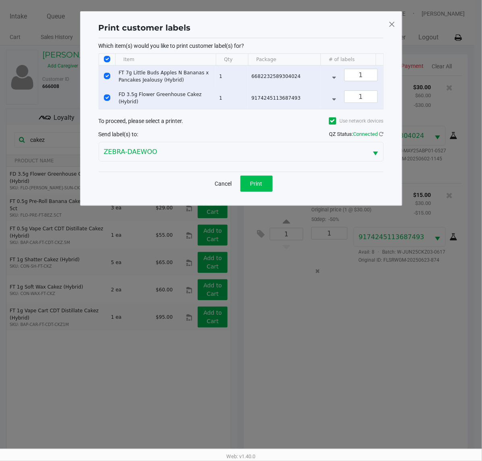
click at [256, 187] on span "Print" at bounding box center [256, 184] width 12 height 6
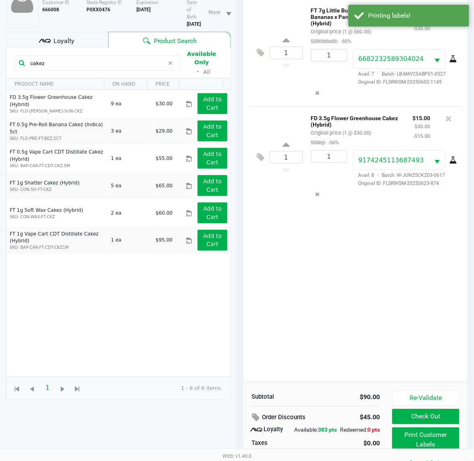
scroll to position [105, 0]
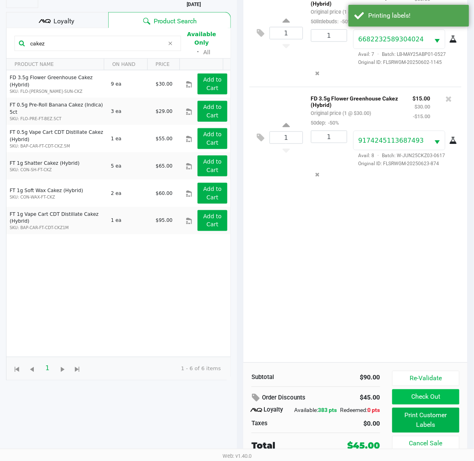
click at [426, 393] on button "Check Out" at bounding box center [425, 397] width 67 height 15
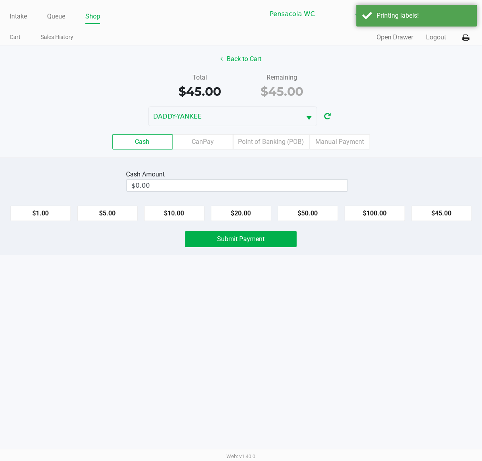
click at [269, 146] on label "Point of Banking (POB)" at bounding box center [271, 141] width 76 height 15
click at [0, 0] on 7 "Point of Banking (POB)" at bounding box center [0, 0] width 0 height 0
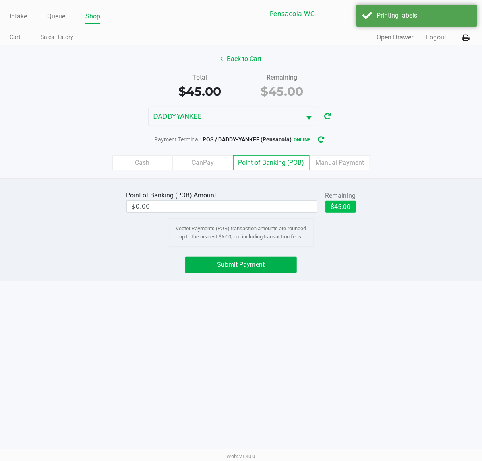
click at [341, 208] on button "$45.00" at bounding box center [340, 207] width 31 height 12
click at [263, 262] on span "Submit Payment" at bounding box center [240, 265] width 47 height 8
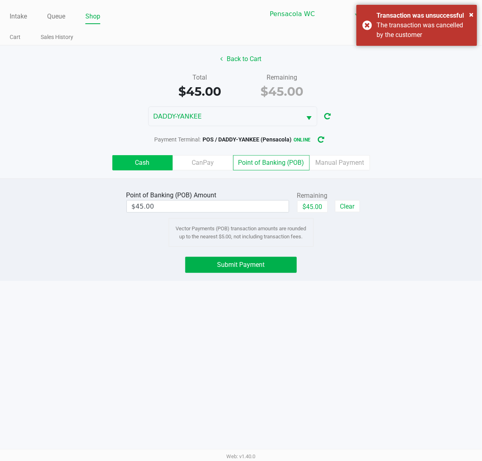
click at [142, 164] on label "Cash" at bounding box center [142, 162] width 60 height 15
click at [0, 0] on 0 "Cash" at bounding box center [0, 0] width 0 height 0
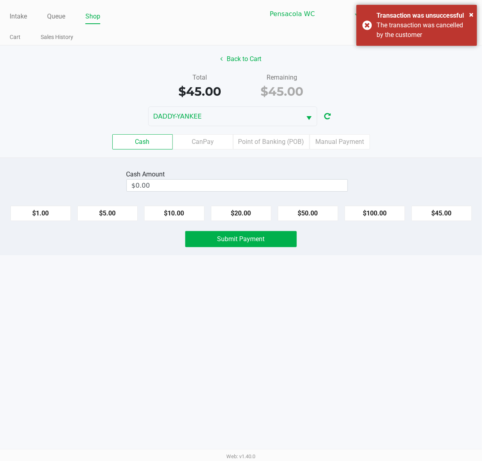
click at [323, 213] on button "$50.00" at bounding box center [308, 213] width 60 height 15
type input "$50.00"
click at [247, 247] on button "Submit Payment" at bounding box center [240, 239] width 111 height 16
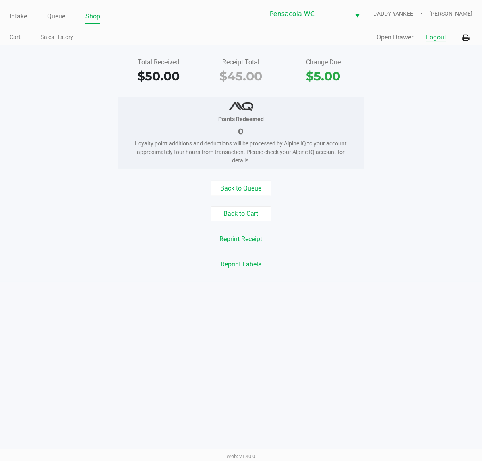
click at [435, 33] on button "Logout" at bounding box center [436, 38] width 20 height 10
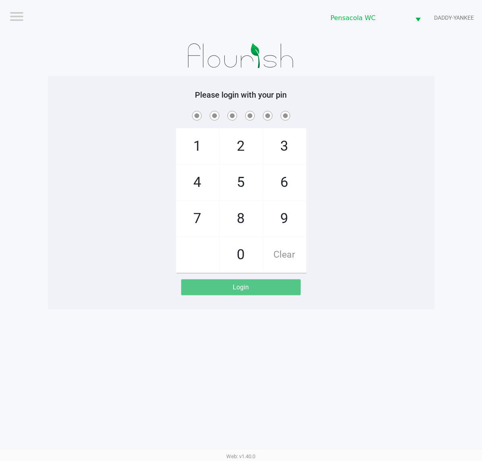
click at [433, 93] on div "Please login with your pin 1 4 7 2 5 8 0 3 6 9 Clear Login" at bounding box center [241, 193] width 386 height 206
